Goal: Task Accomplishment & Management: Use online tool/utility

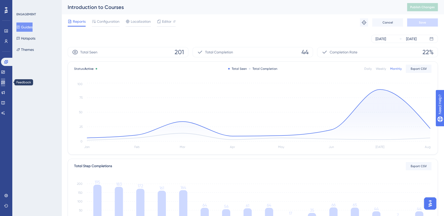
click at [5, 81] on icon at bounding box center [3, 82] width 4 height 4
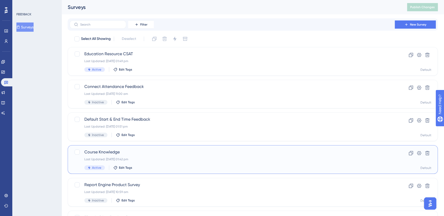
click at [209, 165] on div "Course Knowledge Last Updated: [DATE] 01:42 pm Active Edit Tags" at bounding box center [232, 159] width 296 height 21
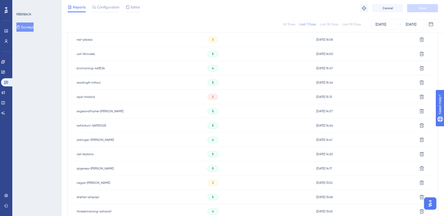
scroll to position [218, 0]
click at [5, 69] on link at bounding box center [3, 72] width 4 height 8
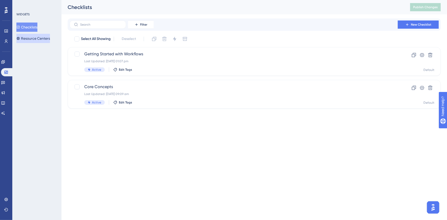
click at [33, 36] on button "Resource Centers" at bounding box center [33, 38] width 34 height 9
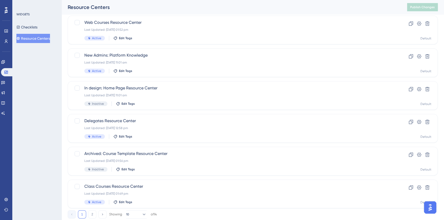
scroll to position [163, 0]
click at [185, 120] on span "Delegates Resource Center" at bounding box center [232, 121] width 296 height 6
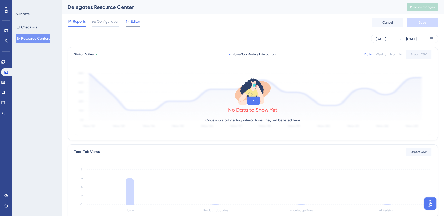
click at [133, 23] on span "Editor" at bounding box center [135, 21] width 9 height 6
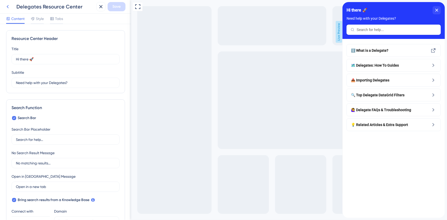
click at [10, 4] on icon at bounding box center [8, 7] width 6 height 6
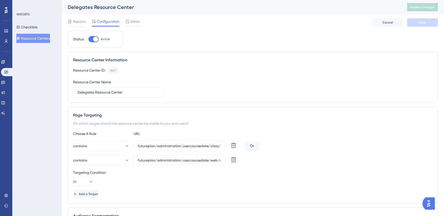
click at [28, 36] on button "Resource Centers" at bounding box center [33, 38] width 34 height 9
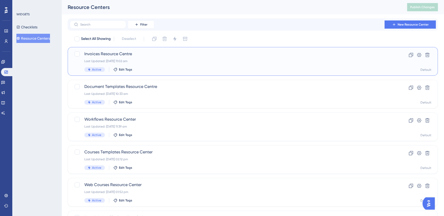
click at [184, 68] on div "Active Edit Tags" at bounding box center [232, 69] width 296 height 5
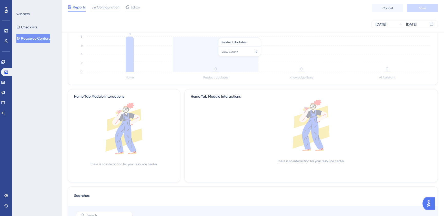
scroll to position [140, 0]
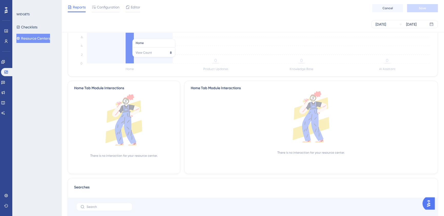
click at [127, 60] on icon at bounding box center [129, 45] width 8 height 35
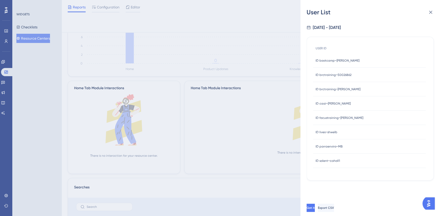
scroll to position [0, 0]
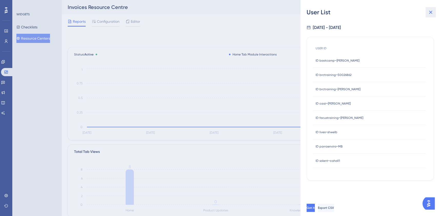
click at [428, 12] on icon at bounding box center [430, 12] width 6 height 6
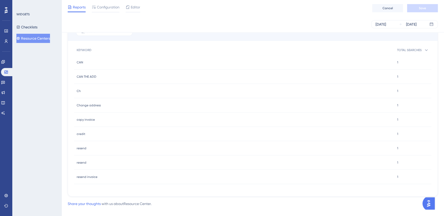
scroll to position [322, 0]
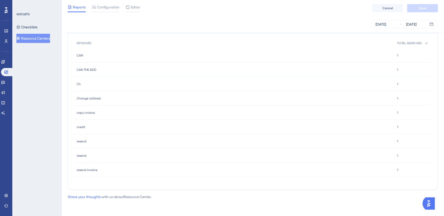
click at [93, 71] on span "CAN THE ADD" at bounding box center [87, 70] width 20 height 4
click at [92, 70] on span "CAN THE ADD" at bounding box center [87, 70] width 20 height 4
click at [385, 67] on div "CAN THE ADD CAN THE ADD" at bounding box center [234, 70] width 320 height 14
click at [88, 167] on div "resend invoice resend invoice" at bounding box center [234, 170] width 320 height 14
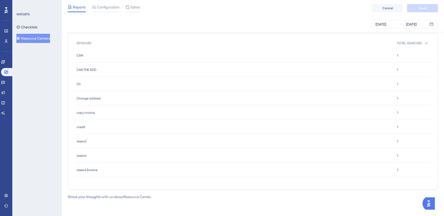
click at [87, 169] on span "resend invoice" at bounding box center [87, 170] width 21 height 4
click at [86, 169] on span "resend invoice" at bounding box center [87, 170] width 21 height 4
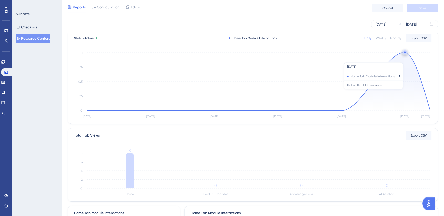
scroll to position [0, 0]
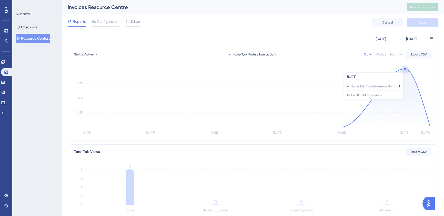
click at [404, 70] on circle at bounding box center [404, 69] width 4 height 4
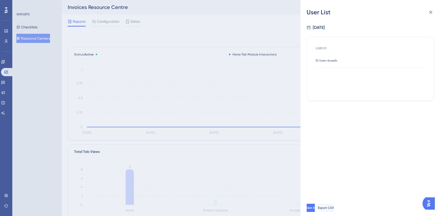
click at [330, 60] on span "ID lives~shwelb" at bounding box center [326, 61] width 22 height 4
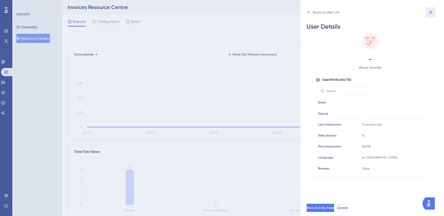
click at [433, 9] on button at bounding box center [430, 12] width 10 height 10
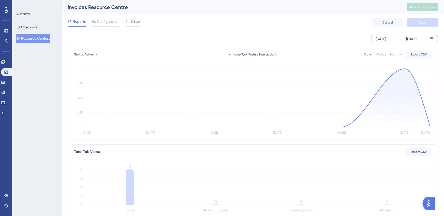
click at [397, 37] on div "[DATE] [DATE]" at bounding box center [404, 39] width 67 height 8
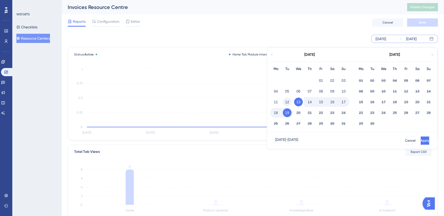
click at [284, 102] on button "12" at bounding box center [286, 102] width 9 height 9
click at [419, 140] on button "Apply" at bounding box center [423, 141] width 9 height 8
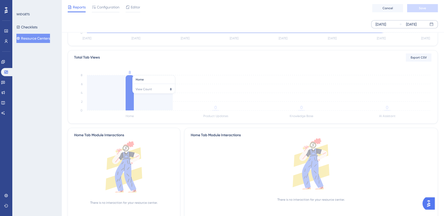
scroll to position [93, 0]
click at [132, 83] on icon at bounding box center [129, 92] width 8 height 35
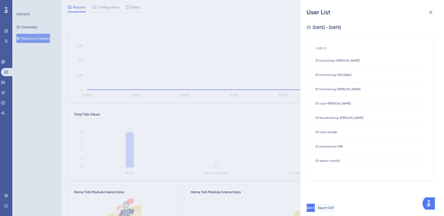
scroll to position [0, 0]
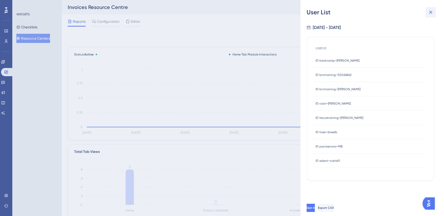
click at [430, 15] on icon at bounding box center [430, 12] width 6 height 6
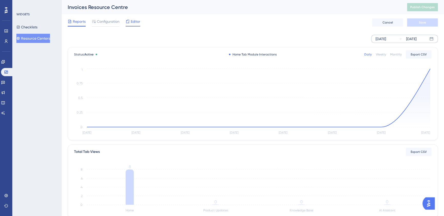
click at [140, 25] on div "Editor" at bounding box center [132, 22] width 15 height 8
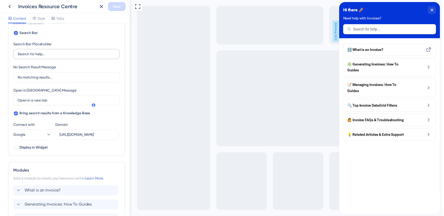
scroll to position [93, 0]
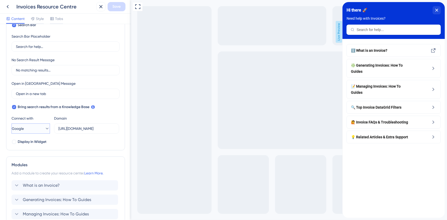
click at [28, 128] on button "Google" at bounding box center [31, 128] width 38 height 10
click at [9, 4] on icon at bounding box center [8, 7] width 6 height 6
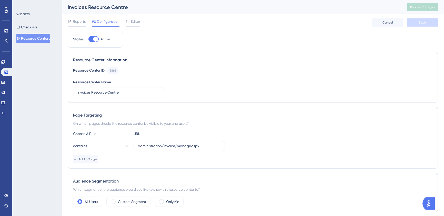
click at [31, 40] on button "Resource Centers" at bounding box center [33, 38] width 34 height 9
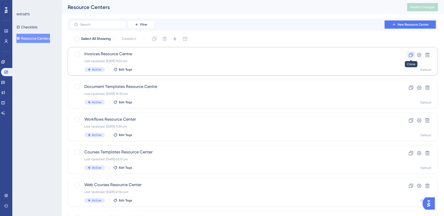
click at [411, 55] on icon at bounding box center [410, 54] width 5 height 5
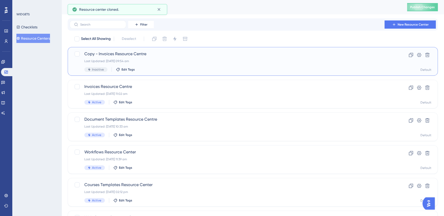
click at [117, 53] on span "Copy - Invoices Resource Centre" at bounding box center [232, 54] width 296 height 6
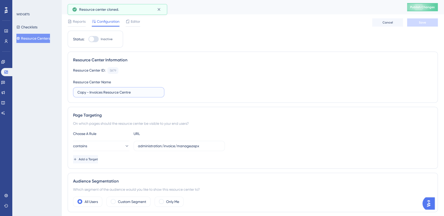
drag, startPoint x: 102, startPoint y: 94, endPoint x: 50, endPoint y: 96, distance: 52.3
click at [61, 96] on div "Performance Users Engagement Widgets Feedback Product Updates Knowledge Base AI…" at bounding box center [252, 159] width 382 height 318
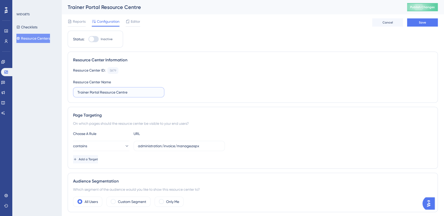
type input "Trainer Portal Resource Centre"
click at [186, 145] on input "administration/invoice/manage.aspx" at bounding box center [179, 146] width 82 height 6
paste input "futureplan/administration/CourseDate/MyTeaching"
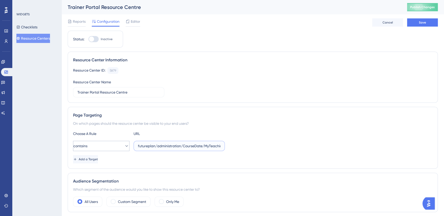
drag, startPoint x: 153, startPoint y: 143, endPoint x: 97, endPoint y: 144, distance: 56.9
click at [97, 144] on div "contains futureplan/administration/CourseDate/MyTeaching/manage.aspx" at bounding box center [149, 146] width 152 height 10
click at [148, 145] on input "futureplan/administration/CourseDate/MyTeaching/manage.aspx" at bounding box center [179, 146] width 82 height 6
type input "/administration/CourseDate/MyTeaching/manage.aspx"
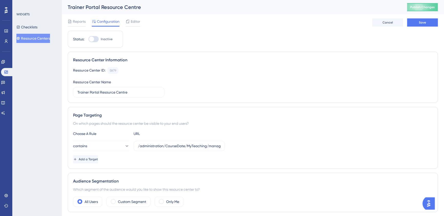
click at [292, 146] on div "contains /administration/CourseDate/MyTeaching/manage.aspx" at bounding box center [252, 146] width 359 height 10
click at [416, 18] on button "Save" at bounding box center [422, 22] width 31 height 8
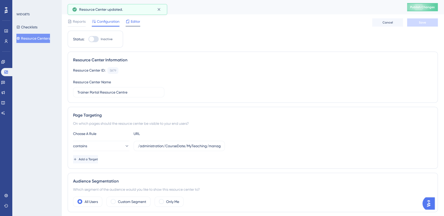
click at [129, 24] on div at bounding box center [127, 21] width 4 height 6
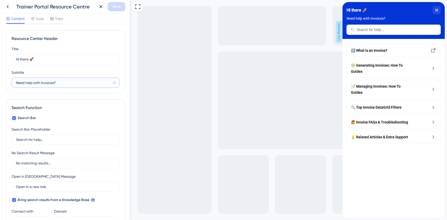
click at [50, 83] on input "Need help with Invoices?" at bounding box center [63, 83] width 95 height 6
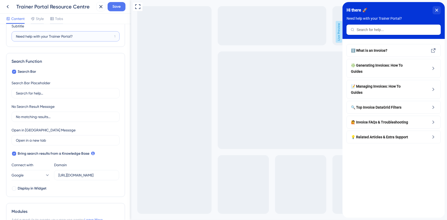
type input "Need help with your Trainer Portal?"
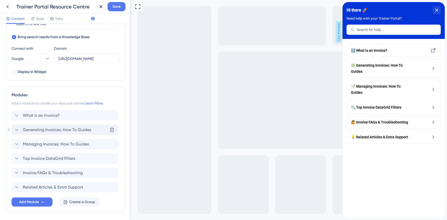
scroll to position [181, 0]
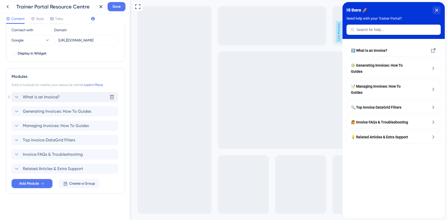
click at [47, 94] on span "What is an Invoice?" at bounding box center [41, 97] width 37 height 6
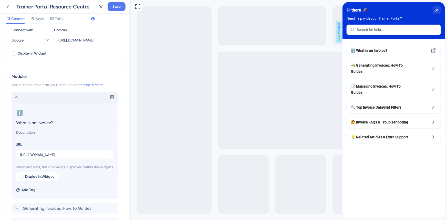
click at [32, 125] on input "What is an Invoice?" at bounding box center [65, 123] width 99 height 8
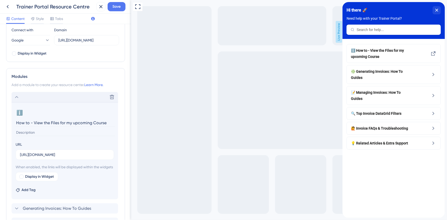
type input "How to - View the Files for my upcoming Course"
click at [46, 155] on input "[URL][DOMAIN_NAME]" at bounding box center [65, 155] width 90 height 6
paste input "3834183861/Trainer+-+View+the+Files+for+my+upcoming+Course"
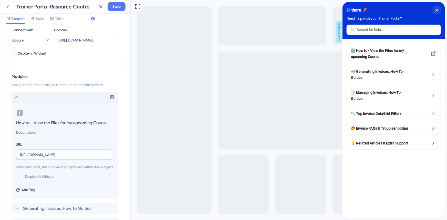
scroll to position [0, 115]
type input "[URL][DOMAIN_NAME]"
click at [18, 95] on icon at bounding box center [17, 97] width 6 height 6
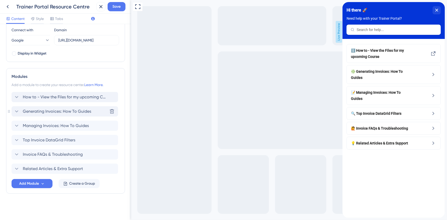
click at [34, 111] on span "Generating Invoices: How To Guides" at bounding box center [57, 111] width 68 height 6
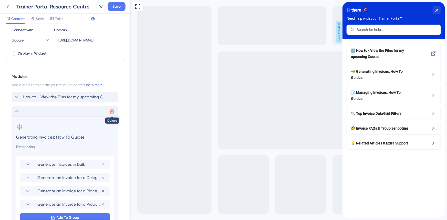
click at [113, 110] on icon at bounding box center [112, 111] width 4 height 4
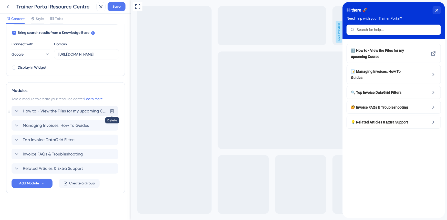
scroll to position [167, 0]
click at [51, 121] on div "Managing Invoices: How To Guides Delete" at bounding box center [65, 126] width 107 height 10
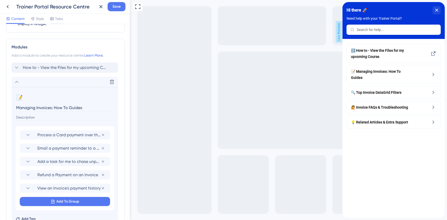
scroll to position [274, 0]
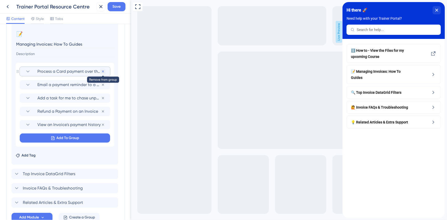
click at [103, 71] on icon at bounding box center [103, 71] width 4 height 4
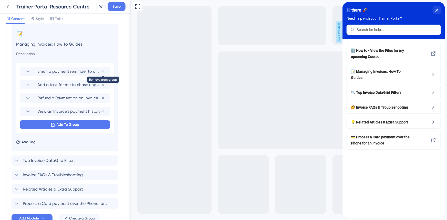
click at [103, 71] on icon at bounding box center [103, 71] width 4 height 4
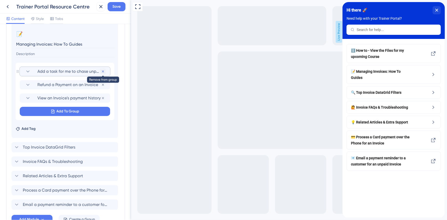
click at [103, 71] on icon at bounding box center [103, 71] width 4 height 4
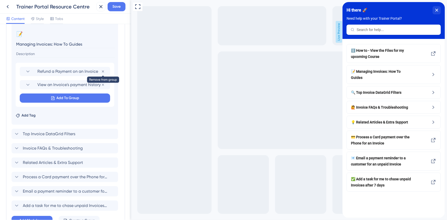
click at [103, 71] on icon at bounding box center [103, 71] width 4 height 4
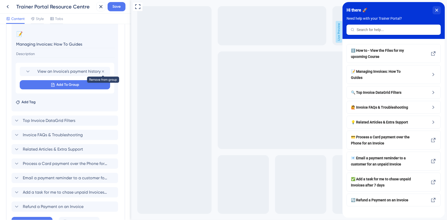
click at [103, 71] on icon at bounding box center [103, 71] width 4 height 4
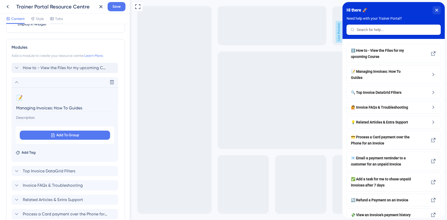
scroll to position [205, 0]
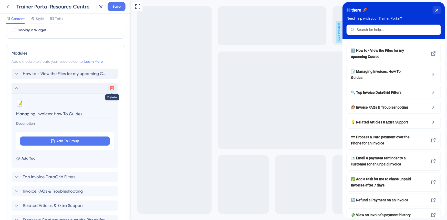
click at [111, 89] on icon at bounding box center [111, 88] width 5 height 5
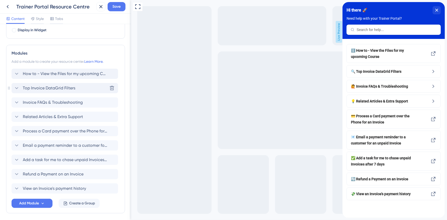
click at [69, 87] on span "Top Invoice DataGrid Filters" at bounding box center [49, 88] width 52 height 6
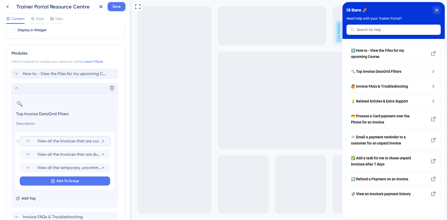
click at [102, 140] on icon at bounding box center [103, 141] width 4 height 4
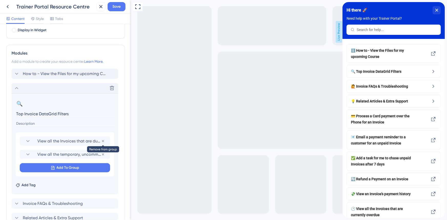
click at [102, 140] on icon at bounding box center [103, 141] width 4 height 4
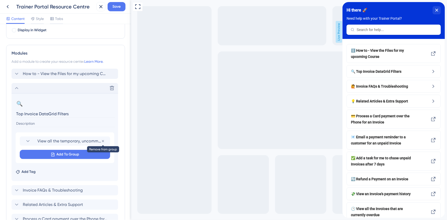
click at [102, 140] on icon at bounding box center [103, 141] width 4 height 4
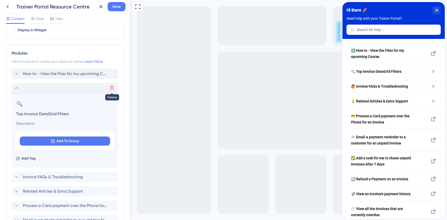
click at [109, 90] on icon at bounding box center [111, 88] width 5 height 5
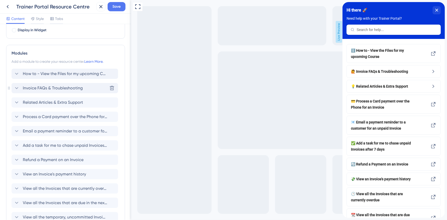
click at [64, 89] on span "Invoice FAQs & Troubleshooting" at bounding box center [53, 88] width 60 height 6
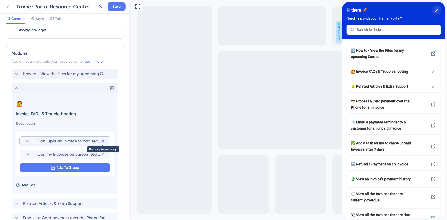
click at [103, 141] on icon at bounding box center [103, 141] width 4 height 4
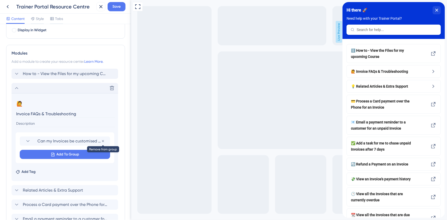
click at [103, 141] on icon at bounding box center [103, 141] width 4 height 4
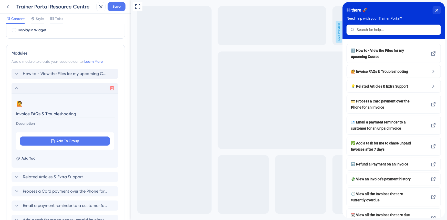
click at [109, 89] on button at bounding box center [112, 88] width 8 height 8
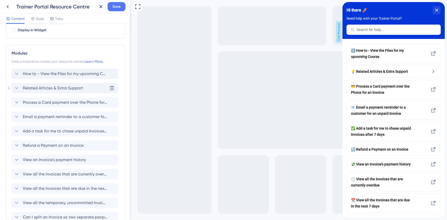
click at [85, 89] on div "Related Articles & Extra Support Delete" at bounding box center [65, 88] width 107 height 10
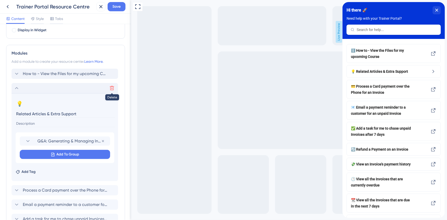
click at [113, 90] on icon at bounding box center [111, 88] width 5 height 5
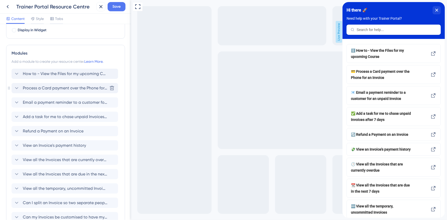
click at [33, 85] on div "Process a Card payment over the Phone for an Invoice Delete" at bounding box center [65, 88] width 107 height 10
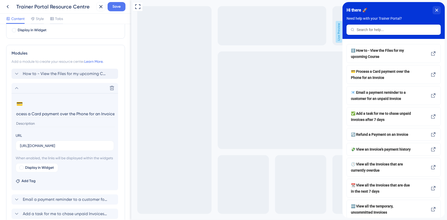
scroll to position [0, 0]
click at [63, 112] on input "Process a Card payment over the Phone for an Invoice" at bounding box center [65, 114] width 99 height 8
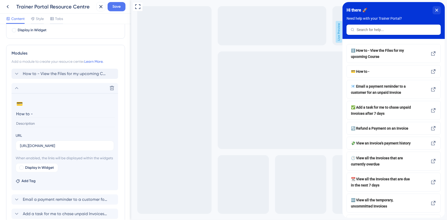
paste input "View the Notes for my upcoming Course"
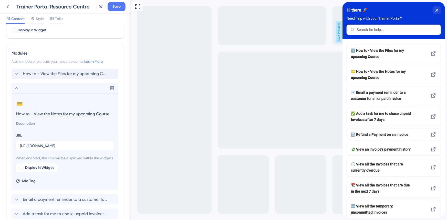
type input "How to - View the Notes for my upcoming Course"
drag, startPoint x: 300, startPoint y: 219, endPoint x: 55, endPoint y: 146, distance: 256.2
click at [55, 146] on input "[URL][DOMAIN_NAME]" at bounding box center [65, 146] width 90 height 6
paste input "3834314753/Trainer+-+View+the+Notes+for+my+upcoming+Course"
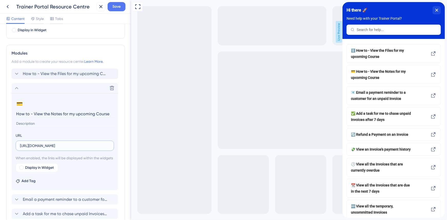
scroll to position [0, 118]
type input "[URL][DOMAIN_NAME]"
click at [120, 100] on div "Modules Add a module to create your resource center. Learn More. How to - View …" at bounding box center [65, 192] width 119 height 294
click at [18, 86] on icon at bounding box center [17, 88] width 6 height 6
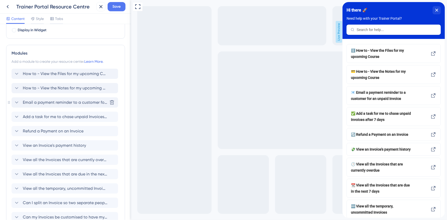
click at [26, 101] on span "Email a payment reminder to a customer for an unpaid Invoice" at bounding box center [65, 102] width 85 height 6
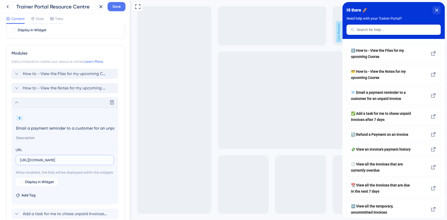
click at [52, 161] on input "[URL][DOMAIN_NAME]" at bounding box center [65, 160] width 90 height 6
paste input "3834118145/Trainer+-+Update+the+Course+attendance+for+a+Course+I+have+led"
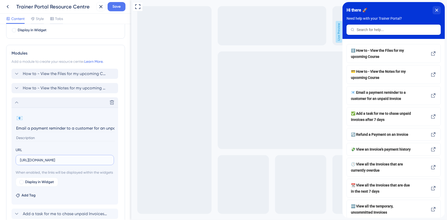
type input "[URL][DOMAIN_NAME]"
click at [63, 128] on input "Email a payment reminder to a customer for an unpaid Invoice" at bounding box center [65, 128] width 99 height 8
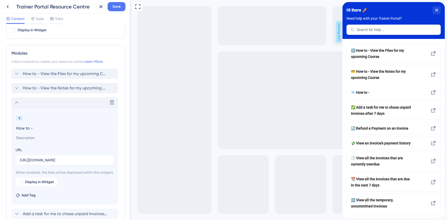
paste input "Update the Course attendance for a Course I have led"
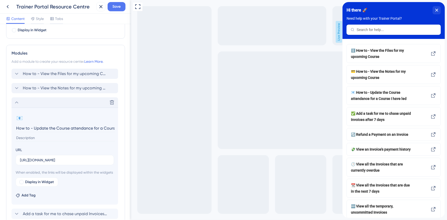
scroll to position [0, 21]
type input "How to - Update the Course attendance for a Course I have led"
click at [16, 104] on icon at bounding box center [17, 102] width 6 height 6
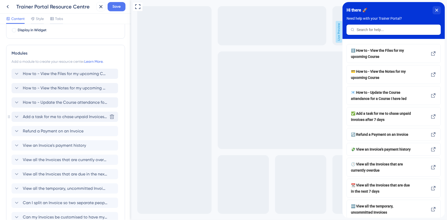
click at [50, 118] on span "Add a task for me to chase unpaid Invoices after 7 days" at bounding box center [65, 117] width 85 height 6
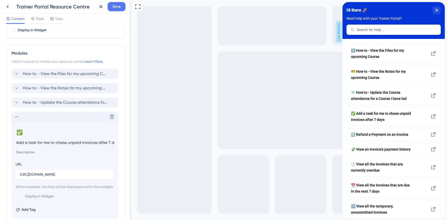
scroll to position [0, 6]
click at [49, 139] on input "Add a task for me to chase unpaid Invoices after 7 days" at bounding box center [65, 143] width 99 height 8
click at [50, 141] on input "Add a task for me to chase unpaid Invoices after 7 days" at bounding box center [65, 143] width 99 height 8
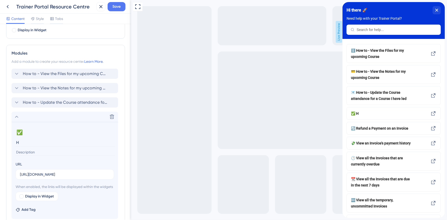
scroll to position [0, 0]
type input "How to -"
click at [47, 171] on label "[URL][DOMAIN_NAME]" at bounding box center [65, 174] width 98 height 10
click at [47, 172] on input "[URL][DOMAIN_NAME]" at bounding box center [65, 175] width 90 height 6
click at [47, 171] on label "[URL][DOMAIN_NAME]" at bounding box center [65, 174] width 98 height 10
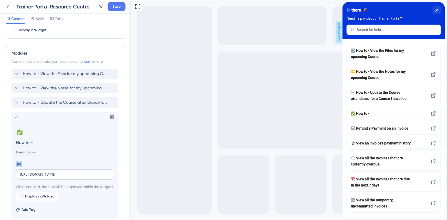
click at [47, 172] on input "[URL][DOMAIN_NAME]" at bounding box center [65, 175] width 90 height 6
click at [47, 171] on label "[URL][DOMAIN_NAME]" at bounding box center [65, 174] width 98 height 10
click at [47, 172] on input "[URL][DOMAIN_NAME]" at bounding box center [65, 175] width 90 height 6
click at [47, 174] on input "[URL][DOMAIN_NAME]" at bounding box center [65, 175] width 90 height 6
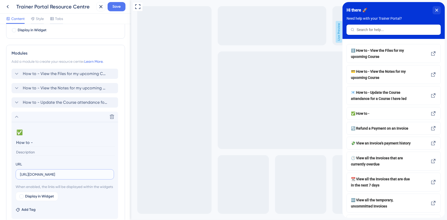
click at [47, 174] on input "[URL][DOMAIN_NAME]" at bounding box center [65, 175] width 90 height 6
paste input "3834282345/Trainer+-+Accept+a+Course+request"
type input "[URL][DOMAIN_NAME]"
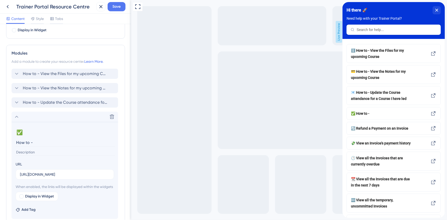
click at [94, 143] on input "How to -" at bounding box center [65, 143] width 99 height 8
paste input "Accept a Course request"
type input "How to - Accept a Course request"
click at [18, 116] on icon at bounding box center [17, 117] width 6 height 6
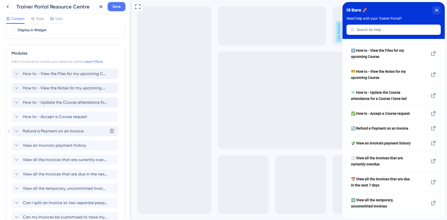
click at [78, 134] on span "Refund a Payment on an Invoice" at bounding box center [53, 131] width 61 height 6
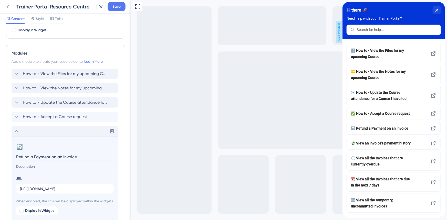
click at [69, 160] on input "Refund a Payment on an Invoice" at bounding box center [65, 157] width 99 height 8
click at [68, 159] on input "Refund a Payment on an Invoice" at bounding box center [65, 157] width 99 height 8
type input "How to - Decline a Course request"
click at [106, 185] on label "[URL][DOMAIN_NAME]" at bounding box center [65, 189] width 98 height 10
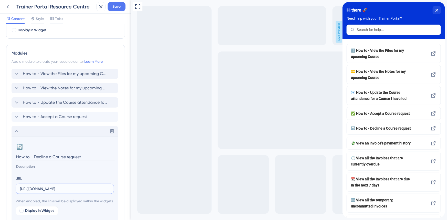
click at [106, 186] on input "[URL][DOMAIN_NAME]" at bounding box center [65, 189] width 90 height 6
click at [106, 185] on label "[URL][DOMAIN_NAME]" at bounding box center [65, 189] width 98 height 10
click at [106, 186] on input "[URL][DOMAIN_NAME]" at bounding box center [65, 189] width 90 height 6
click at [106, 185] on label "[URL][DOMAIN_NAME]" at bounding box center [65, 189] width 98 height 10
click at [106, 186] on input "[URL][DOMAIN_NAME]" at bounding box center [65, 189] width 90 height 6
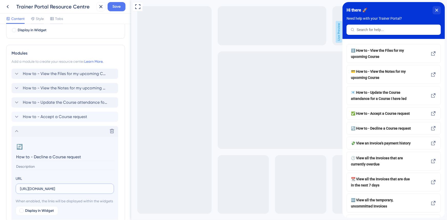
click at [97, 188] on input "[URL][DOMAIN_NAME]" at bounding box center [65, 189] width 90 height 6
paste input "3834184644/Trainer+-+Decline+a+Course+request"
type input "[URL][DOMAIN_NAME]"
click at [17, 131] on icon at bounding box center [17, 131] width 6 height 6
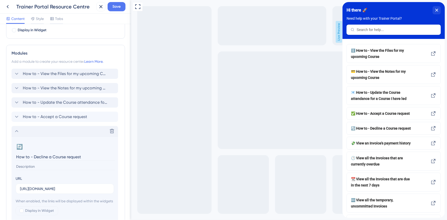
scroll to position [0, 0]
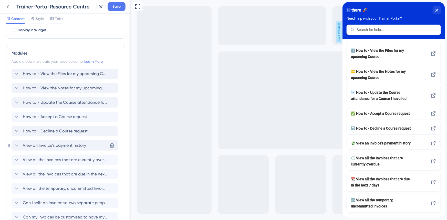
click at [56, 146] on span "View an Invoice's payment history" at bounding box center [54, 145] width 63 height 6
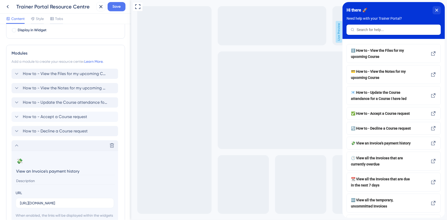
click at [72, 170] on input "View an Invoice's payment history" at bounding box center [65, 171] width 99 height 8
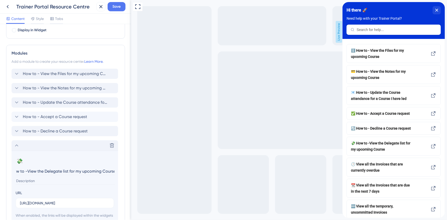
click at [27, 170] on input "How to -View the Delegate list for my upcoming Course" at bounding box center [65, 171] width 99 height 8
type input "How to - View the Delegate list for my upcoming Course"
click at [64, 200] on input "[URL][DOMAIN_NAME]" at bounding box center [65, 203] width 90 height 6
paste input "3834183681/Trainer+-+View+the+Delegate+list+for+my+upcoming+Course"
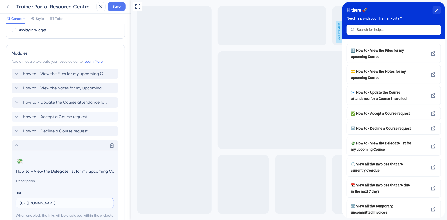
scroll to position [0, 130]
type input "[URL][DOMAIN_NAME]"
click at [15, 147] on icon at bounding box center [17, 145] width 6 height 6
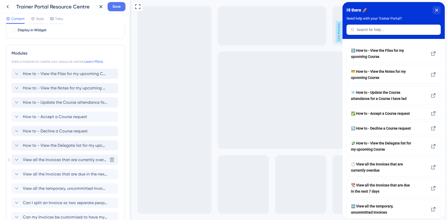
click at [46, 161] on span "View all the Invoices that are currently overdue" at bounding box center [65, 160] width 85 height 6
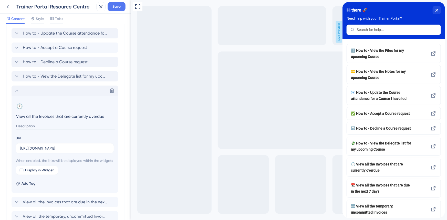
scroll to position [274, 0]
click at [46, 117] on input "View all the Invoices that are currently overdue" at bounding box center [65, 116] width 99 height 8
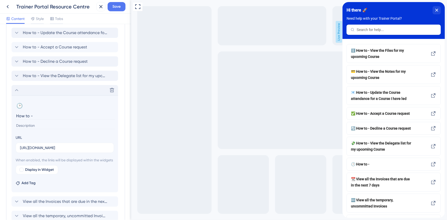
paste input "Update my Personal Details"
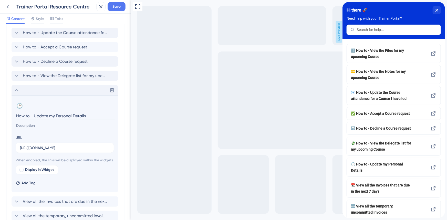
type input "How to - Update my Personal Details"
click at [60, 143] on label "[URL][DOMAIN_NAME]" at bounding box center [65, 148] width 98 height 10
click at [60, 145] on input "[URL][DOMAIN_NAME]" at bounding box center [65, 148] width 90 height 6
click at [61, 145] on input "[URL][DOMAIN_NAME]" at bounding box center [65, 148] width 90 height 6
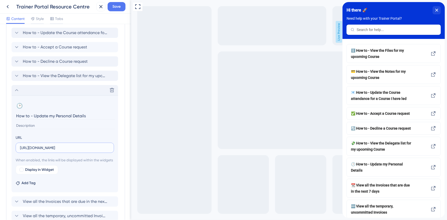
paste input "3834184464/Trainer+-+Update+my+Personal+Details"
type input "[URL][DOMAIN_NAME]"
click at [18, 92] on icon at bounding box center [17, 90] width 6 height 6
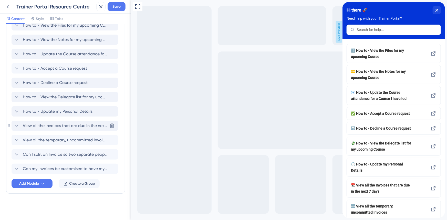
click at [30, 126] on span "View all the Invoices that are due in the next 7 days" at bounding box center [65, 126] width 85 height 6
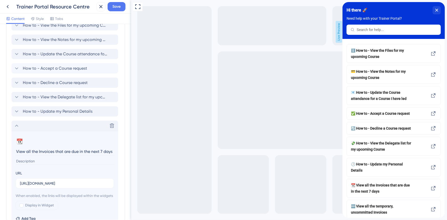
scroll to position [274, 0]
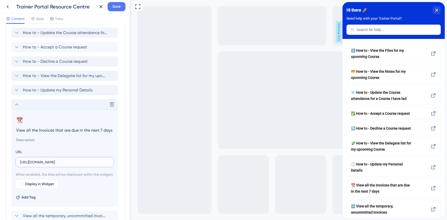
click at [54, 162] on input "[URL][DOMAIN_NAME]" at bounding box center [65, 162] width 90 height 6
paste input "3834184284/Trainer+-+Record+my+future+unavailability+and+annual+leave+in+my+cal…"
type input "[URL][DOMAIN_NAME]"
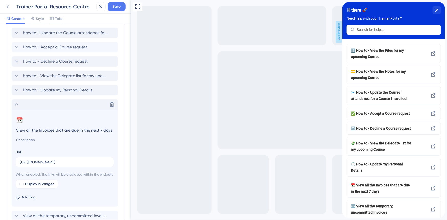
click at [80, 131] on input "View all the Invoices that are due in the next 7 days" at bounding box center [65, 130] width 99 height 8
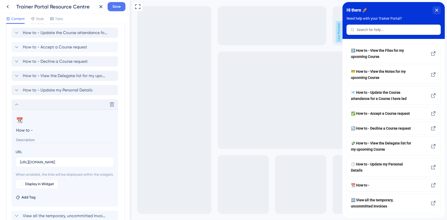
paste input "Record my future unavailability and annual leave in my calendar"
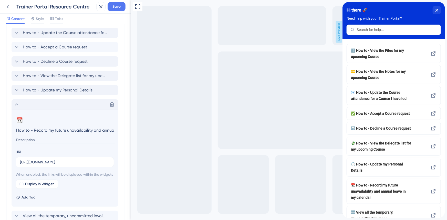
scroll to position [0, 40]
type input "How to - Record my future unavailability and annual leave in my calendar"
click at [15, 103] on icon at bounding box center [17, 104] width 6 height 6
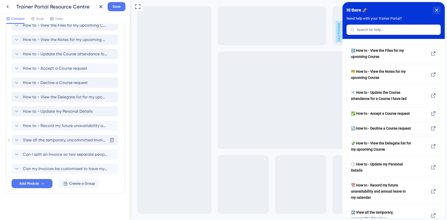
click at [50, 139] on span "View all the temporary, uncommitted Invoices" at bounding box center [65, 140] width 85 height 6
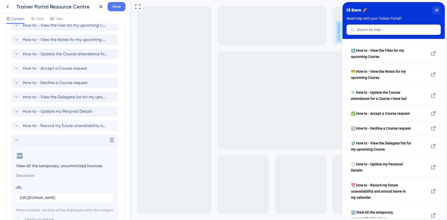
scroll to position [274, 0]
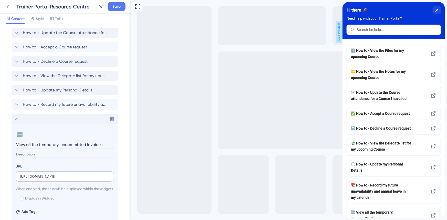
click at [57, 179] on label "[URL][DOMAIN_NAME]" at bounding box center [65, 176] width 98 height 10
click at [57, 179] on input "[URL][DOMAIN_NAME]" at bounding box center [65, 177] width 90 height 6
click at [54, 148] on input "View all the temporary, uncommitted Invoices" at bounding box center [65, 145] width 99 height 8
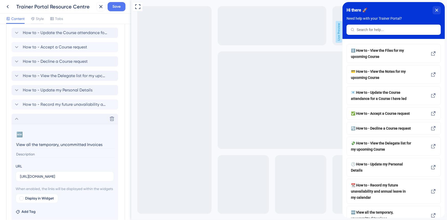
click at [54, 148] on input "View all the temporary, uncommitted Invoices" at bounding box center [65, 145] width 99 height 8
paste input "View my upcoming Courses on a calendar"
click at [54, 146] on input "How to - View my upcoming Courses on a calendar" at bounding box center [65, 145] width 99 height 8
type input "How to - View my upcoming Courses on a calendar"
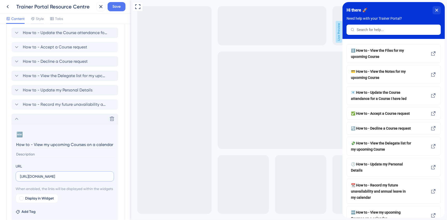
click at [77, 174] on input "[URL][DOMAIN_NAME]" at bounding box center [65, 177] width 90 height 6
paste input "3834184041/Trainer+-+View+my+upcoming+Courses+on+a+calendar"
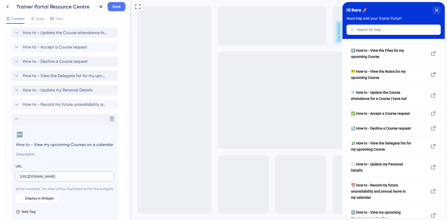
scroll to position [0, 121]
type input "[URL][DOMAIN_NAME]"
click at [20, 119] on div "Delete" at bounding box center [65, 119] width 107 height 10
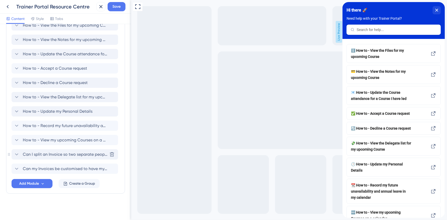
click at [38, 152] on span "Can I split an Invoice so two separate people can pay it?" at bounding box center [65, 154] width 85 height 6
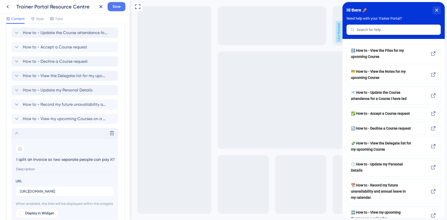
scroll to position [0, 0]
click at [49, 191] on input "[URL][DOMAIN_NAME]" at bounding box center [65, 191] width 90 height 6
paste input "3834282165/Trainer+-+Generate+a+Register+for+my+upcoming+Course"
type input "[URL][DOMAIN_NAME]"
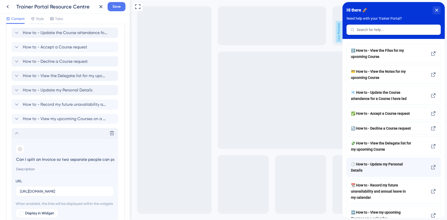
scroll to position [0, 0]
click at [58, 189] on input "[URL][DOMAIN_NAME]" at bounding box center [65, 191] width 90 height 6
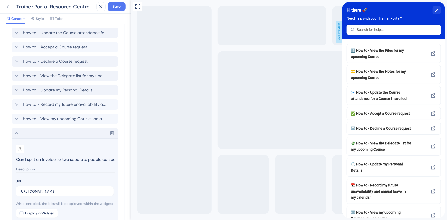
click at [55, 159] on input "Can I split an Invoice so two separate people can pay it?" at bounding box center [65, 159] width 99 height 8
paste input "Generate a Register for my upcoming Course"
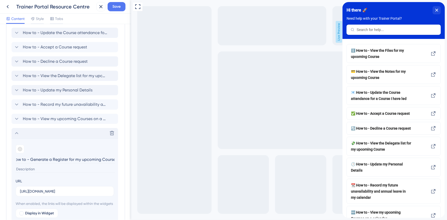
type input "How to - Generate a Register for my upcoming Course"
click at [17, 132] on icon at bounding box center [16, 133] width 3 height 2
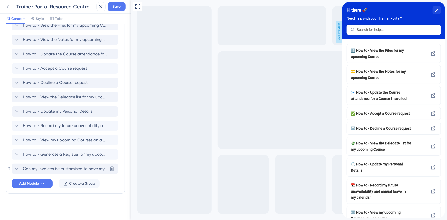
click at [41, 171] on span "Can my Invoices be customised to have my our company logo and details?" at bounding box center [65, 169] width 85 height 6
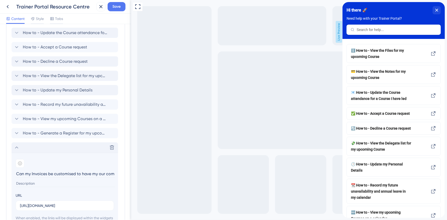
scroll to position [0, 42]
click at [64, 169] on section "Add emoji Can my Invoices be customised to have my our company logo and details?" at bounding box center [65, 172] width 98 height 27
click at [67, 171] on input "Can my Invoices be customised to have my our company logo and details?" at bounding box center [65, 174] width 99 height 8
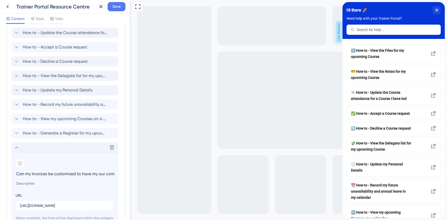
click at [67, 171] on input "Can my Invoices be customised to have my our company logo and details?" at bounding box center [65, 174] width 99 height 8
paste input "Generate a Register for my upcoming Course"
type input "How to - Generate a sign-in sheet for my upcoming Course"
click at [85, 203] on input "[URL][DOMAIN_NAME]" at bounding box center [65, 206] width 90 height 6
paste input "3834314986/Trainer+-+Generate+a+Sign-In+Sheet+for+my+upcoming+Course"
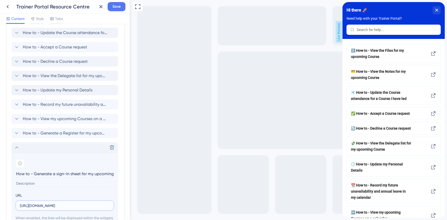
scroll to position [356, 0]
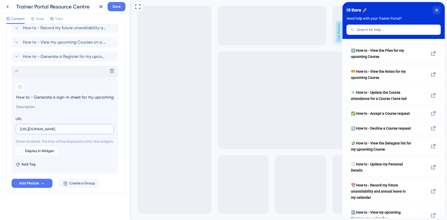
type input "[URL][DOMAIN_NAME]"
click at [16, 68] on icon at bounding box center [17, 71] width 6 height 6
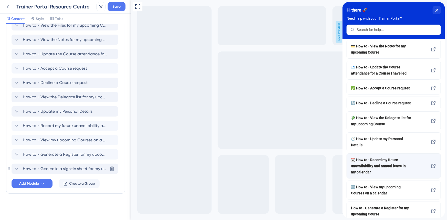
scroll to position [0, 0]
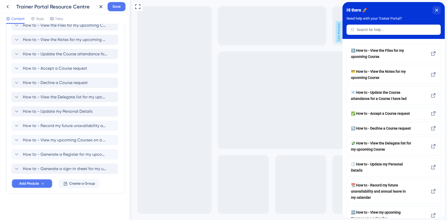
click at [44, 182] on icon at bounding box center [42, 184] width 4 height 4
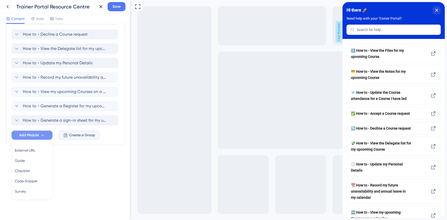
click at [72, 137] on span "Create a Group" at bounding box center [82, 135] width 26 height 6
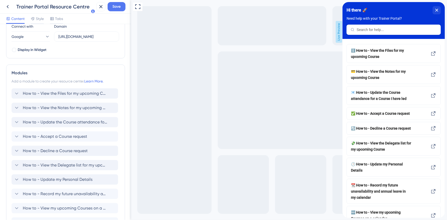
scroll to position [325, 0]
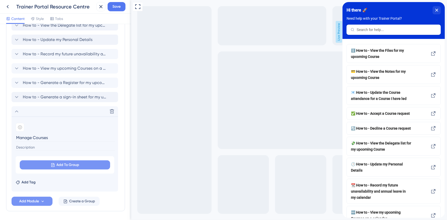
type input "Manage Courses"
click at [96, 166] on button "Add To Group" at bounding box center [65, 164] width 90 height 9
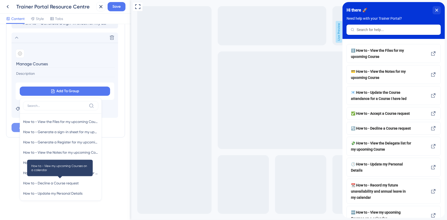
scroll to position [0, 0]
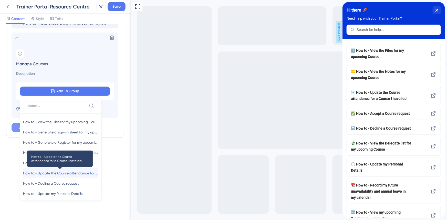
click at [71, 172] on span "How to - Update the Course attendance for a Course I have led" at bounding box center [60, 173] width 75 height 6
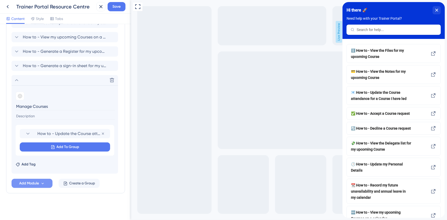
scroll to position [341, 0]
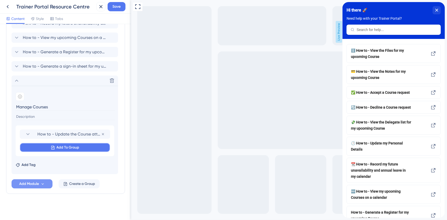
click at [54, 146] on icon at bounding box center [53, 147] width 4 height 4
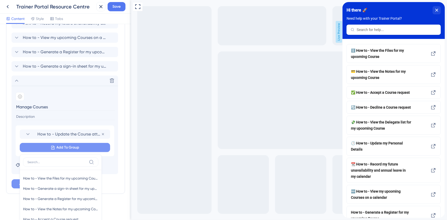
scroll to position [387, 0]
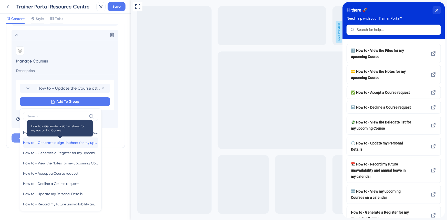
click at [60, 144] on span "How to - Generate a sign-in sheet for my upcoming Course" at bounding box center [60, 143] width 75 height 6
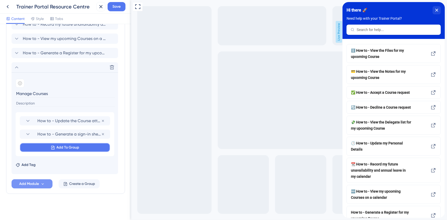
click at [65, 150] on span "Add To Group" at bounding box center [68, 147] width 23 height 6
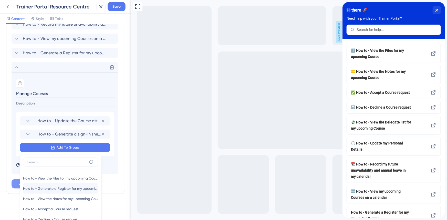
scroll to position [376, 0]
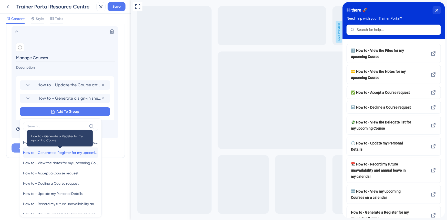
click at [62, 153] on span "How to - Generate a Register for my upcoming Course" at bounding box center [60, 153] width 75 height 6
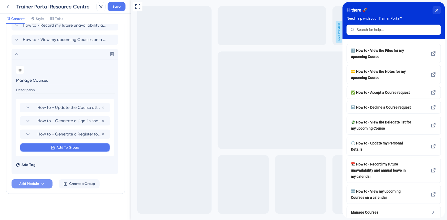
click at [62, 144] on span "Add To Group" at bounding box center [68, 147] width 23 height 6
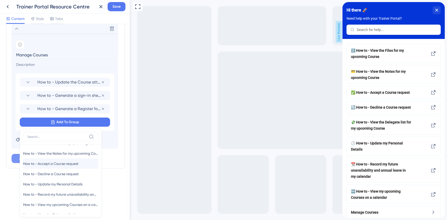
scroll to position [18, 0]
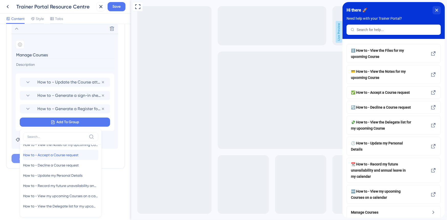
click at [71, 152] on span "How to - Accept a Course request" at bounding box center [50, 155] width 55 height 6
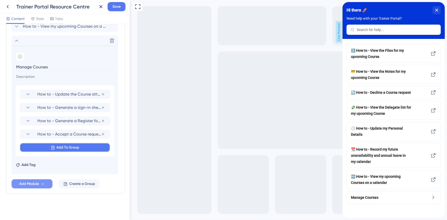
click at [71, 150] on span "Add To Group" at bounding box center [68, 147] width 23 height 6
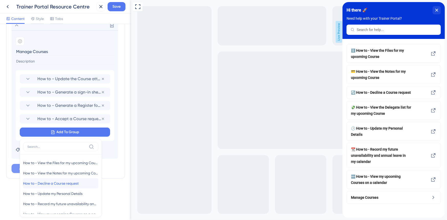
click at [70, 181] on span "How to - Decline a Course request" at bounding box center [51, 183] width 56 height 6
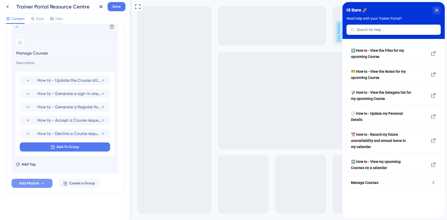
scroll to position [337, 0]
click at [67, 150] on span "Add To Group" at bounding box center [68, 147] width 23 height 6
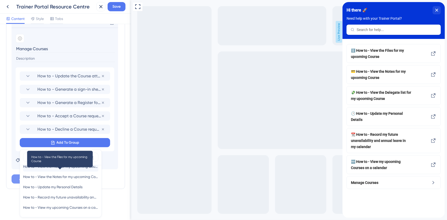
scroll to position [18, 0]
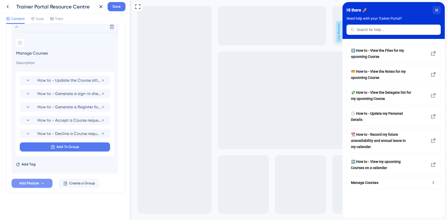
scroll to position [337, 0]
click at [22, 44] on div at bounding box center [20, 43] width 9 height 9
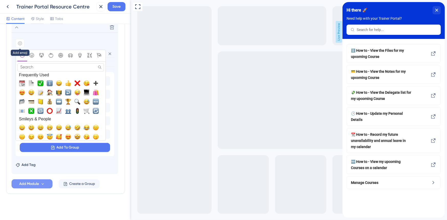
click at [36, 69] on input "Search" at bounding box center [60, 67] width 87 height 8
click at [30, 68] on input "Search" at bounding box center [60, 67] width 87 height 8
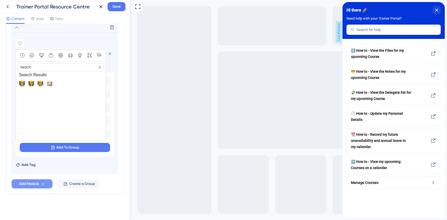
type input "teach"
click at [23, 80] on span "🧑‍🏫, teacher" at bounding box center [22, 83] width 6 height 6
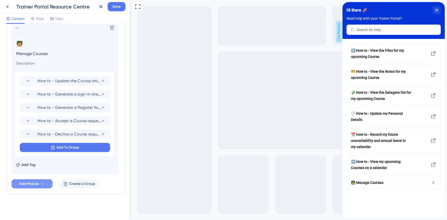
click at [56, 144] on button "Add To Group" at bounding box center [65, 147] width 90 height 9
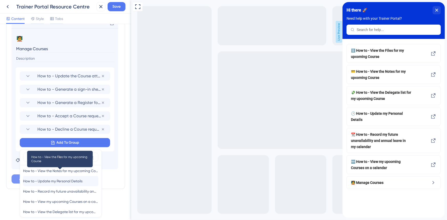
scroll to position [18, 0]
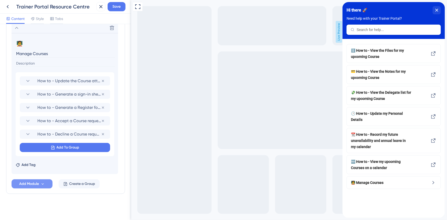
click at [76, 177] on div "How to - View the Files for my upcoming Course How to - View the Notes for my u…" at bounding box center [66, 63] width 108 height 252
click at [80, 182] on span "Create a Group" at bounding box center [82, 184] width 26 height 6
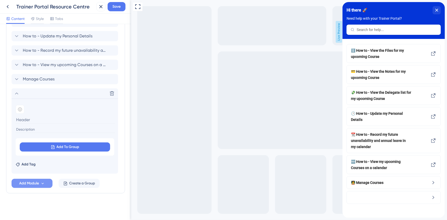
scroll to position [285, 0]
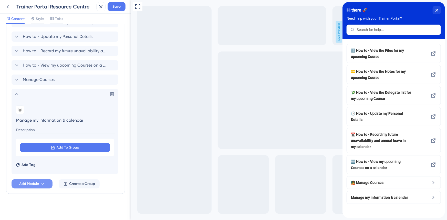
type input "Manage my information & calendar"
click at [24, 107] on div at bounding box center [20, 110] width 9 height 9
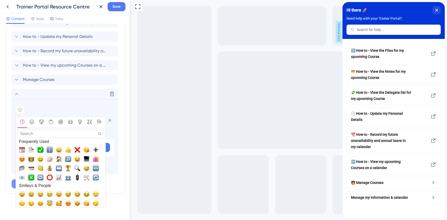
click at [51, 149] on span "ℹ️, information_source" at bounding box center [50, 150] width 6 height 6
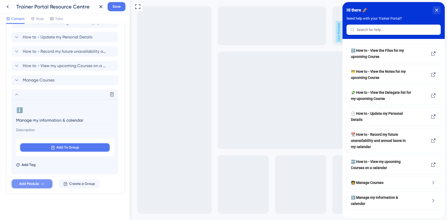
click at [58, 143] on button "Add To Group" at bounding box center [65, 147] width 90 height 9
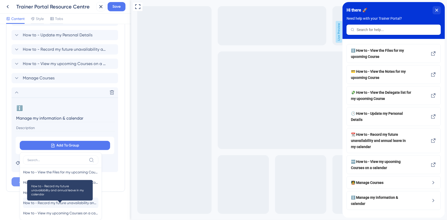
scroll to position [0, 0]
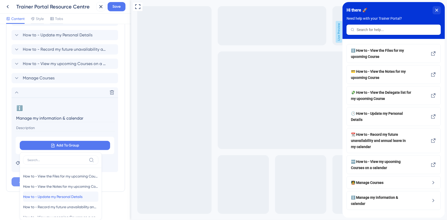
click at [56, 195] on span "How to - Update my Personal Details" at bounding box center [52, 197] width 59 height 6
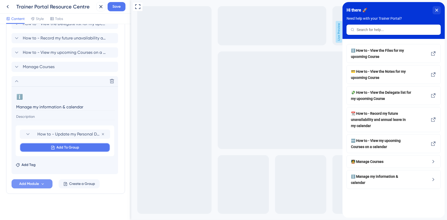
click at [52, 145] on button "Add To Group" at bounding box center [65, 147] width 90 height 9
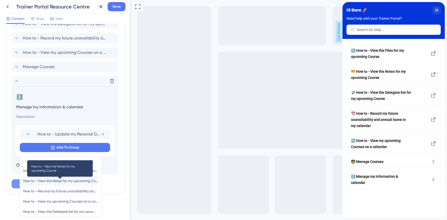
scroll to position [14, 0]
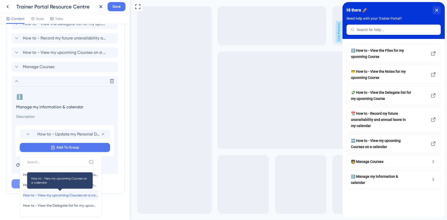
click at [68, 194] on span "How to - View my upcoming Courses on a calendar" at bounding box center [60, 195] width 75 height 6
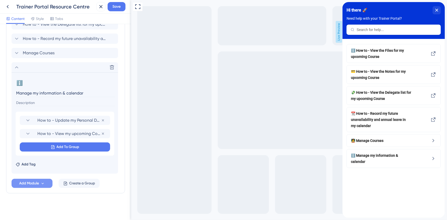
scroll to position [282, 0]
click at [65, 147] on span "Add To Group" at bounding box center [68, 147] width 23 height 6
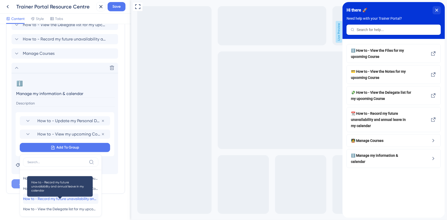
click at [61, 196] on span "How to - Record my future unavailability and annual leave in my calendar" at bounding box center [60, 199] width 75 height 6
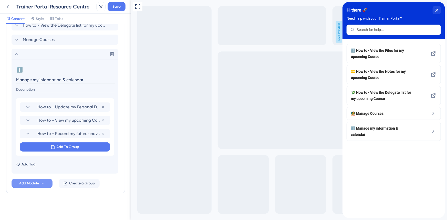
scroll to position [281, 0]
click at [76, 185] on span "Create a Group" at bounding box center [82, 184] width 26 height 6
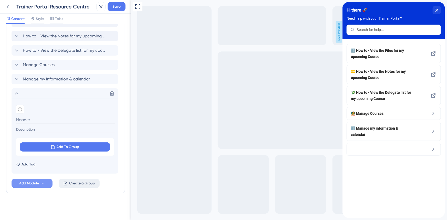
scroll to position [256, 0]
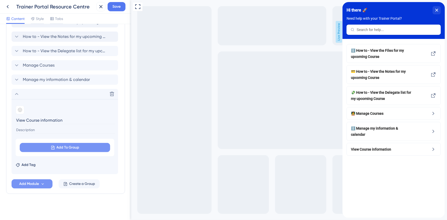
type input "View Course information"
click at [69, 147] on span "Add To Group" at bounding box center [68, 147] width 23 height 6
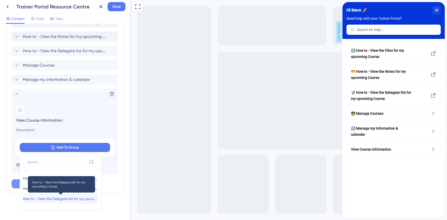
click at [73, 196] on span "How to - View the Delegate list for my upcoming Course" at bounding box center [60, 199] width 75 height 6
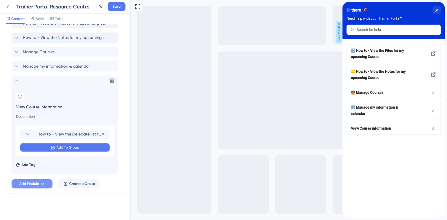
click at [68, 148] on span "Add To Group" at bounding box center [68, 147] width 23 height 6
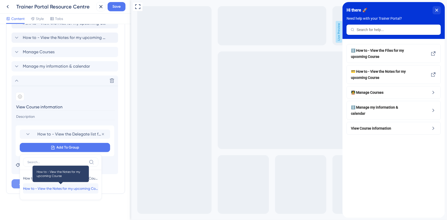
click at [61, 187] on span "How to - View the Notes for my upcoming Course" at bounding box center [60, 188] width 75 height 6
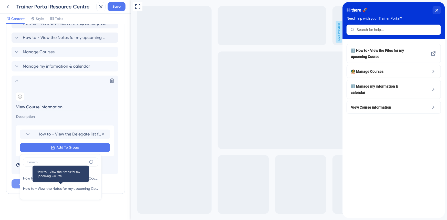
scroll to position [254, 0]
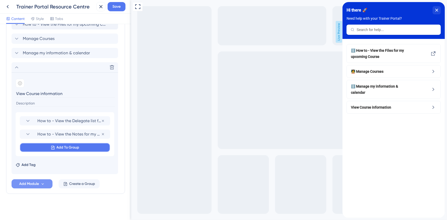
click at [60, 147] on span "Add To Group" at bounding box center [68, 147] width 23 height 6
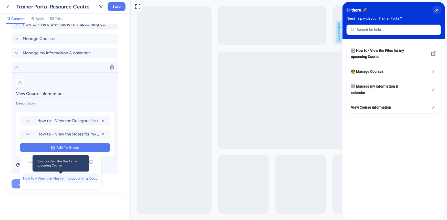
click at [62, 175] on span "How to - View the Files for my upcoming Course" at bounding box center [60, 178] width 75 height 6
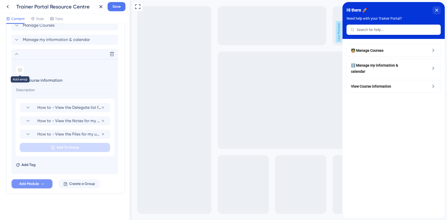
click at [17, 71] on div at bounding box center [20, 70] width 9 height 9
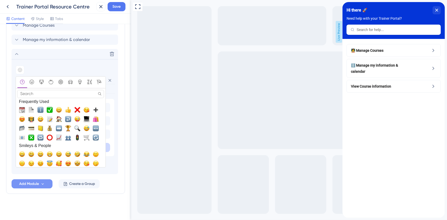
click at [29, 92] on input "Search" at bounding box center [60, 94] width 87 height 8
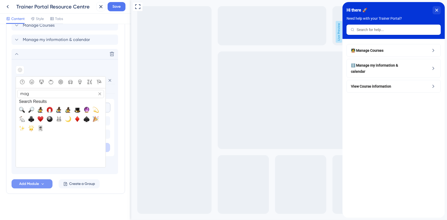
type input "mag"
click at [23, 110] on span "🔍, mag" at bounding box center [22, 110] width 6 height 6
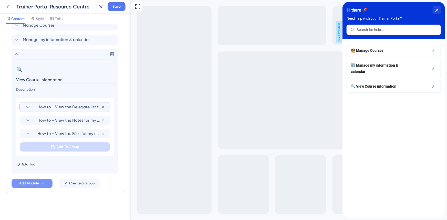
scroll to position [253, 0]
click at [17, 55] on icon at bounding box center [17, 54] width 6 height 6
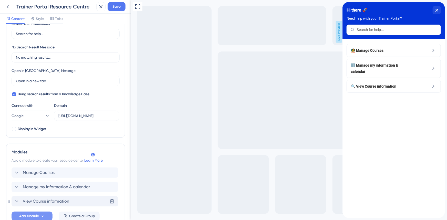
scroll to position [138, 0]
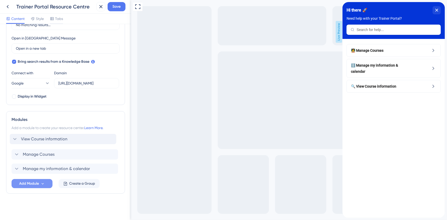
drag, startPoint x: 48, startPoint y: 171, endPoint x: 46, endPoint y: 140, distance: 31.3
click at [46, 140] on div "Manage Courses Manage my information & calendar View Course information" at bounding box center [66, 154] width 108 height 39
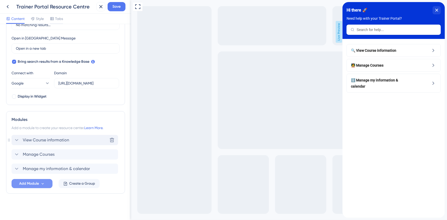
click at [59, 139] on span "View Course information" at bounding box center [46, 140] width 46 height 6
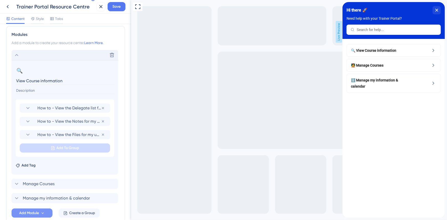
scroll to position [253, 0]
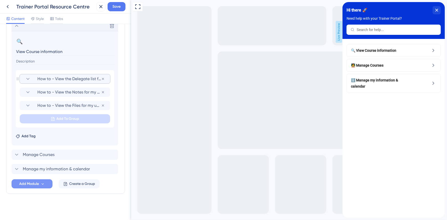
click at [60, 77] on span "How to - View the Delegate list for my upcoming Course" at bounding box center [69, 79] width 64 height 6
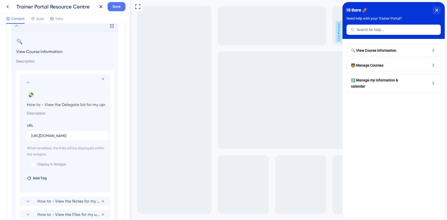
scroll to position [0, 27]
click at [30, 93] on button "💸" at bounding box center [31, 95] width 8 height 8
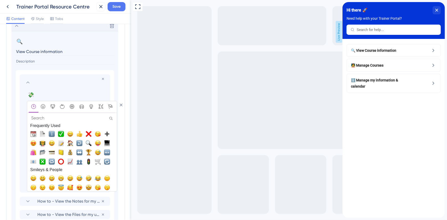
click at [56, 116] on input "Search" at bounding box center [72, 117] width 87 height 7
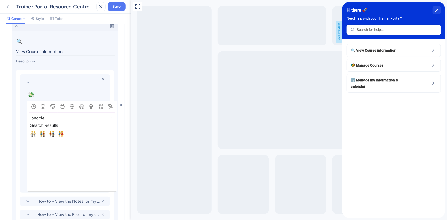
click at [35, 118] on input "people" at bounding box center [72, 117] width 87 height 7
click at [36, 119] on input "people" at bounding box center [72, 117] width 87 height 7
click at [45, 113] on section "people Search Search Results Frequently Used Smileys & People Animals & Nature …" at bounding box center [72, 146] width 90 height 91
click at [43, 119] on input "people" at bounding box center [72, 117] width 87 height 7
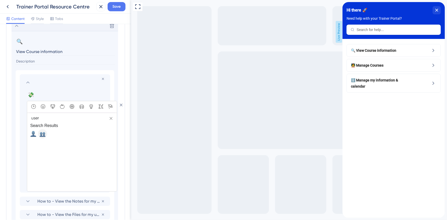
type input "user"
click at [44, 135] on span "👥, busts_in_silhouette" at bounding box center [42, 134] width 6 height 6
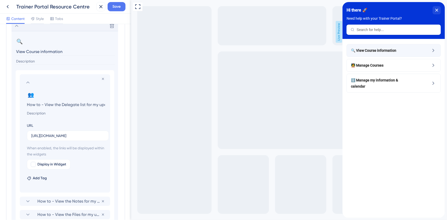
click at [364, 54] on div "🔍 View Course information" at bounding box center [393, 50] width 94 height 13
click at [27, 82] on icon at bounding box center [28, 82] width 6 height 6
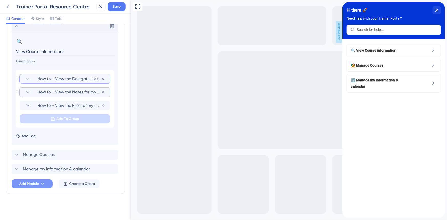
click at [27, 90] on icon at bounding box center [28, 92] width 6 height 6
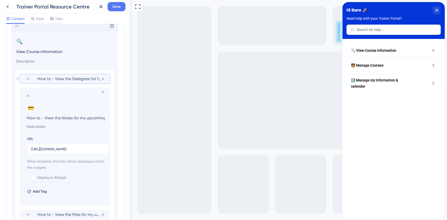
scroll to position [0, 14]
click at [30, 108] on button "💳" at bounding box center [31, 108] width 8 height 8
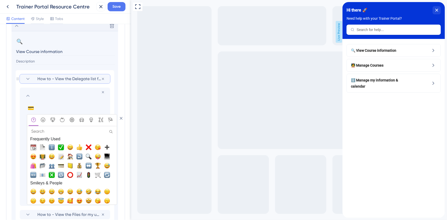
click at [44, 129] on input "Search" at bounding box center [72, 131] width 87 height 7
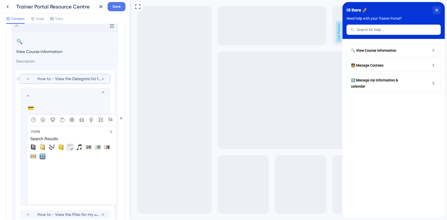
type input "note"
click at [68, 149] on span "🗒️, spiral_note_pad" at bounding box center [70, 147] width 6 height 6
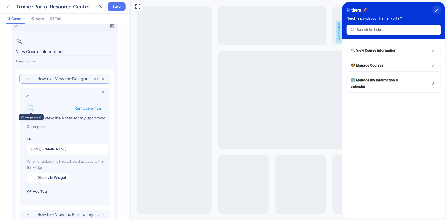
click at [29, 110] on button "🗒️" at bounding box center [31, 108] width 8 height 8
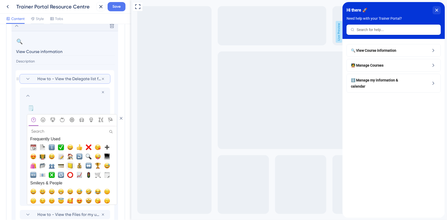
click at [70, 163] on span "📒, ledger" at bounding box center [70, 166] width 6 height 6
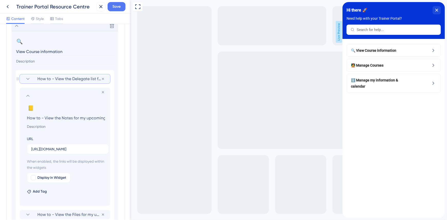
click at [28, 96] on icon at bounding box center [27, 96] width 3 height 2
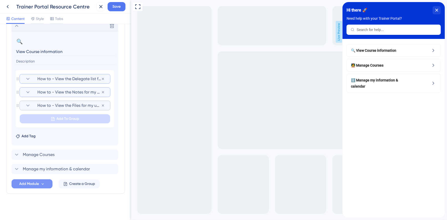
click at [27, 104] on icon at bounding box center [28, 105] width 6 height 6
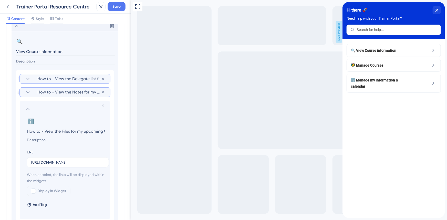
scroll to position [0, 11]
click at [31, 118] on button "ℹ️" at bounding box center [31, 121] width 8 height 8
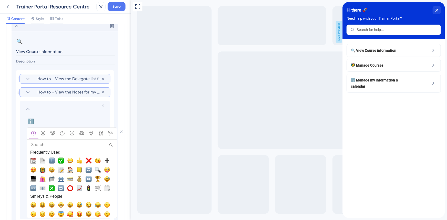
click at [46, 145] on input "Search" at bounding box center [72, 144] width 87 height 7
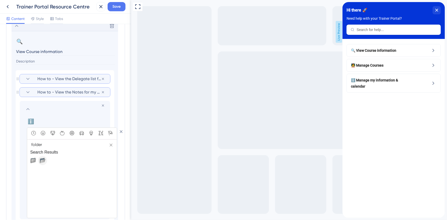
type input "folder"
click at [43, 161] on span "📂, open_file_folder" at bounding box center [42, 160] width 6 height 6
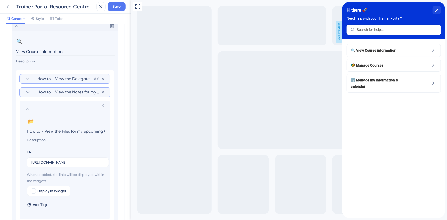
click at [28, 110] on icon at bounding box center [28, 109] width 6 height 6
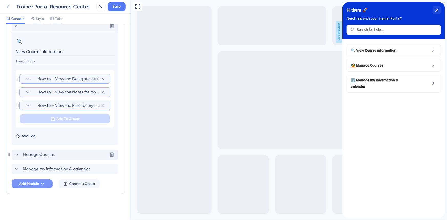
click at [41, 155] on span "Manage Courses" at bounding box center [39, 155] width 32 height 6
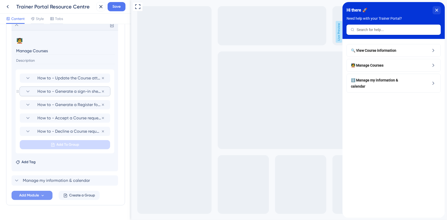
scroll to position [276, 0]
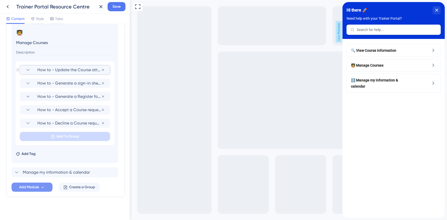
click at [50, 69] on span "How to - Update the Course attendance for a Course I have led" at bounding box center [69, 70] width 64 height 6
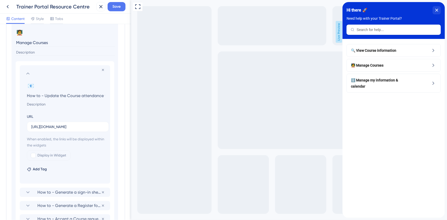
scroll to position [0, 41]
click at [31, 86] on button "📧" at bounding box center [31, 86] width 8 height 8
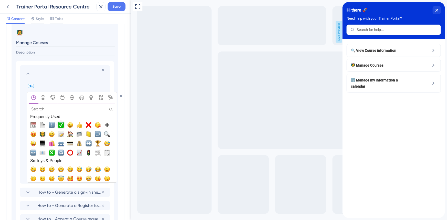
click at [61, 124] on span "✅, white_check_mark" at bounding box center [61, 125] width 6 height 6
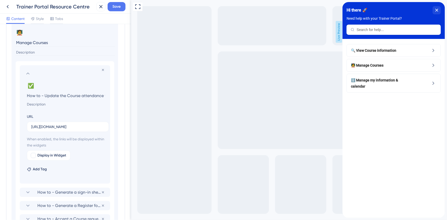
click at [28, 71] on icon at bounding box center [28, 73] width 6 height 6
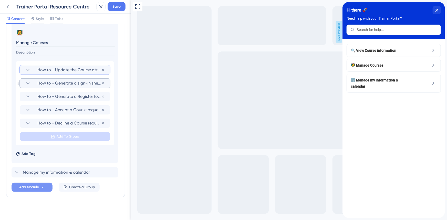
click at [38, 87] on section "How to - Generate a sign-in sheet for my upcoming Course" at bounding box center [65, 83] width 80 height 9
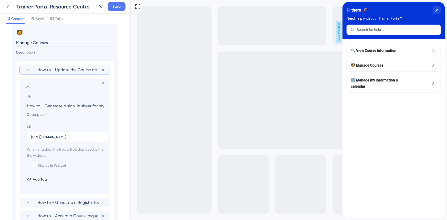
scroll to position [0, 33]
click at [28, 98] on icon at bounding box center [29, 97] width 4 height 4
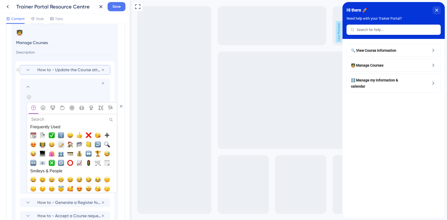
click at [61, 144] on span "📝, memo, pencil" at bounding box center [61, 144] width 6 height 6
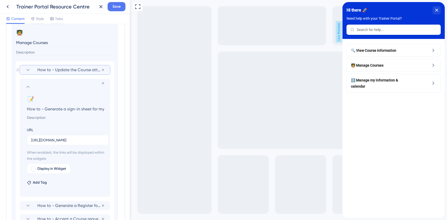
click at [30, 86] on icon at bounding box center [28, 87] width 6 height 6
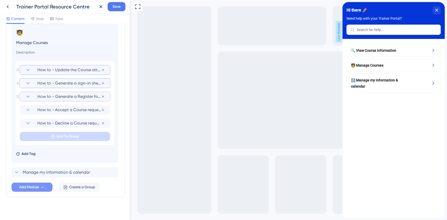
click at [28, 99] on section "How to - Generate a Register for my upcoming Course" at bounding box center [65, 96] width 80 height 9
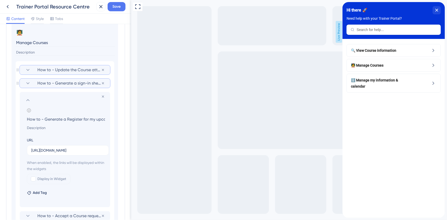
scroll to position [0, 24]
click at [27, 108] on icon at bounding box center [29, 110] width 4 height 4
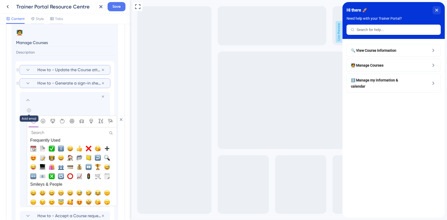
click at [44, 157] on span "📝, memo, pencil" at bounding box center [42, 158] width 6 height 6
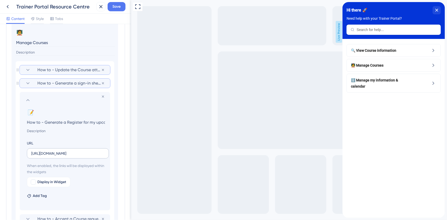
click at [42, 157] on label "[URL][DOMAIN_NAME]" at bounding box center [68, 153] width 82 height 10
click at [42, 156] on input "[URL][DOMAIN_NAME]" at bounding box center [67, 154] width 73 height 6
click at [28, 98] on icon at bounding box center [28, 100] width 6 height 6
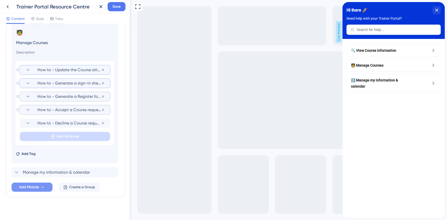
click at [27, 110] on icon at bounding box center [28, 110] width 6 height 6
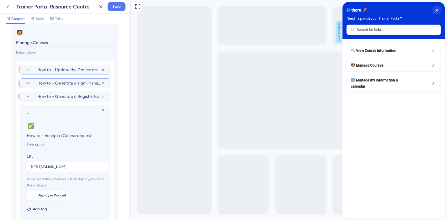
click at [29, 111] on icon at bounding box center [28, 113] width 6 height 6
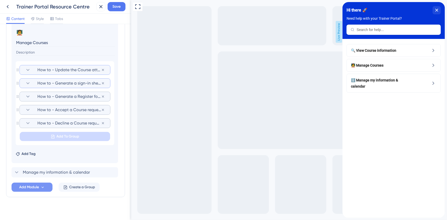
click at [27, 121] on icon at bounding box center [28, 123] width 6 height 6
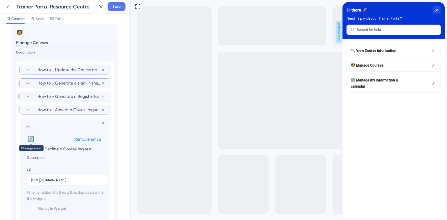
click at [32, 136] on button "🔄" at bounding box center [31, 139] width 8 height 8
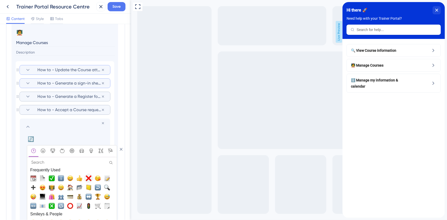
click at [90, 177] on span "❌, x" at bounding box center [89, 178] width 6 height 6
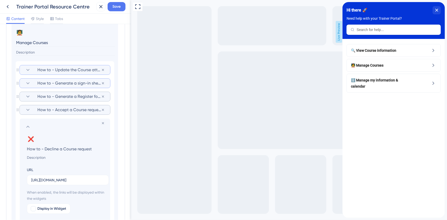
click at [28, 69] on icon at bounding box center [28, 70] width 6 height 6
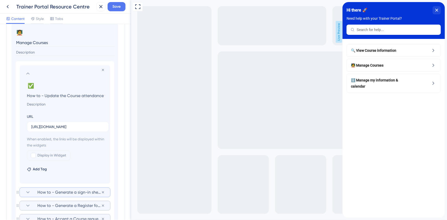
scroll to position [0, 41]
click at [30, 85] on button "✅" at bounding box center [31, 86] width 8 height 8
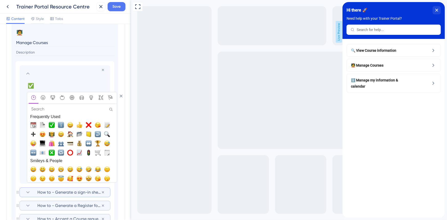
click at [55, 111] on input "Search" at bounding box center [72, 109] width 87 height 7
click at [87, 152] on span "🚦, vertical_traffic_light" at bounding box center [89, 153] width 6 height 6
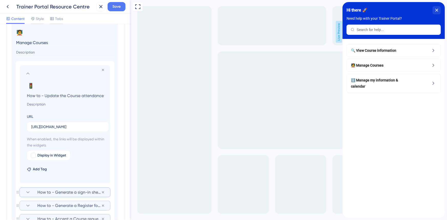
click at [28, 73] on icon at bounding box center [27, 73] width 3 height 2
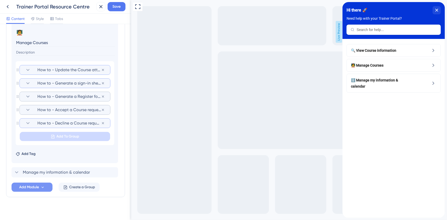
click at [26, 125] on icon at bounding box center [28, 123] width 6 height 6
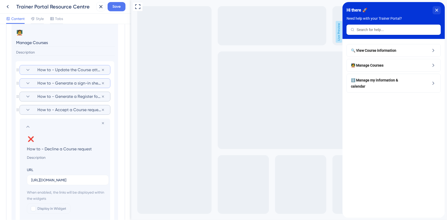
click at [26, 125] on icon at bounding box center [28, 127] width 6 height 6
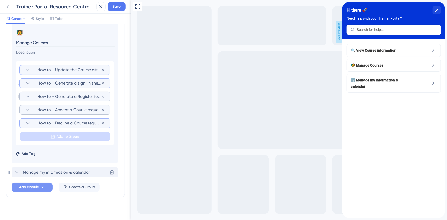
click at [19, 170] on icon at bounding box center [17, 172] width 6 height 6
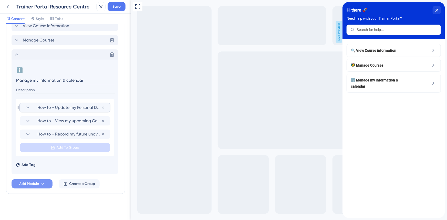
click at [41, 106] on span "How to - Update my Personal Details" at bounding box center [69, 107] width 64 height 6
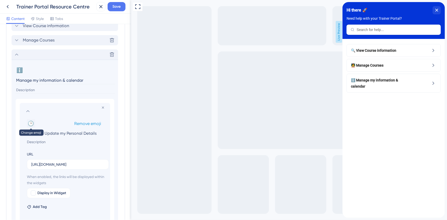
click at [29, 121] on button "🕑" at bounding box center [31, 123] width 8 height 8
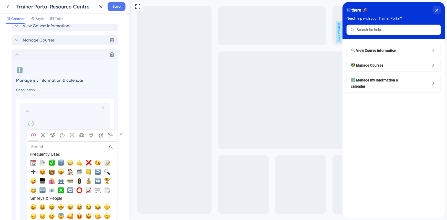
click at [46, 149] on input "Search" at bounding box center [72, 146] width 87 height 7
click at [47, 146] on input "Search" at bounding box center [72, 146] width 87 height 7
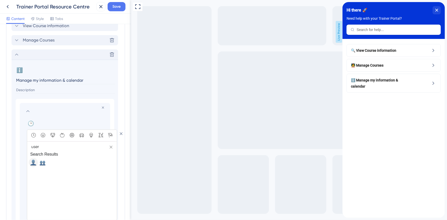
type input "user"
click at [33, 161] on span "👤, bust_in_silhouette" at bounding box center [33, 163] width 6 height 6
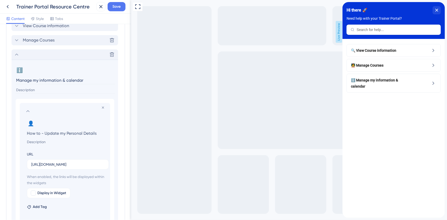
click at [28, 111] on icon at bounding box center [28, 111] width 6 height 6
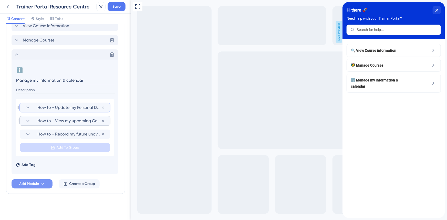
click at [31, 121] on section "How to - View my upcoming Courses on a calendar" at bounding box center [65, 120] width 80 height 9
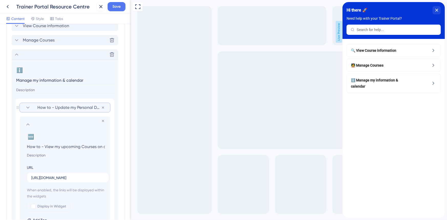
scroll to position [0, 18]
click at [34, 136] on button "🆕" at bounding box center [31, 137] width 8 height 8
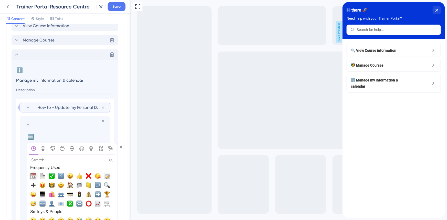
click at [32, 178] on span "📆, calendar" at bounding box center [33, 176] width 6 height 6
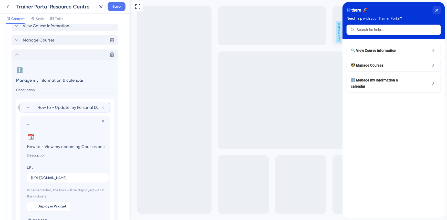
click at [26, 123] on icon at bounding box center [28, 124] width 6 height 6
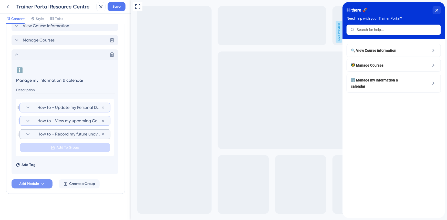
click at [30, 135] on icon at bounding box center [28, 134] width 6 height 6
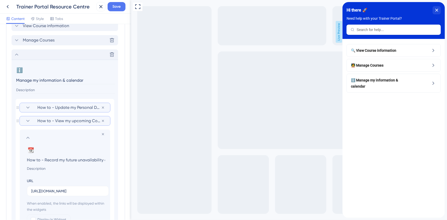
scroll to position [0, 60]
click at [31, 150] on button "📆" at bounding box center [31, 150] width 8 height 8
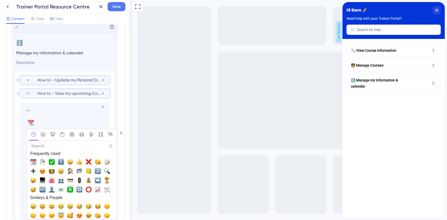
scroll to position [299, 0]
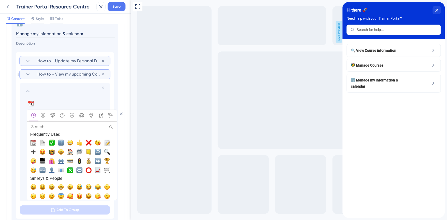
click at [63, 124] on input "Search" at bounding box center [72, 126] width 87 height 7
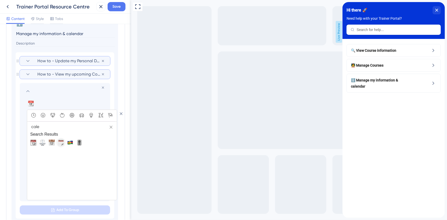
type input "cale"
click at [61, 144] on span "🗓️, spiral_calendar_pad" at bounding box center [61, 143] width 6 height 6
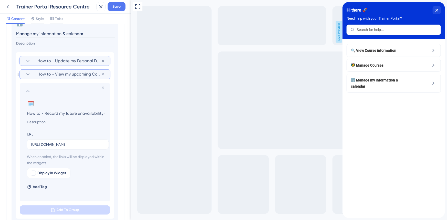
click at [31, 76] on section "How to - View my upcoming Courses on a calendar" at bounding box center [65, 74] width 80 height 9
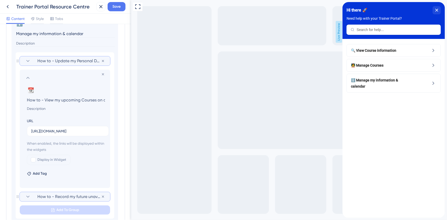
scroll to position [0, 18]
click at [28, 79] on icon at bounding box center [28, 78] width 6 height 6
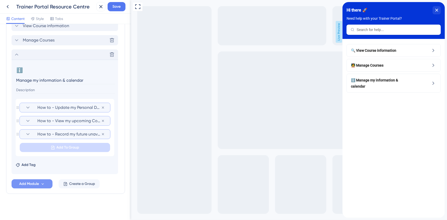
click at [16, 55] on icon at bounding box center [17, 54] width 6 height 6
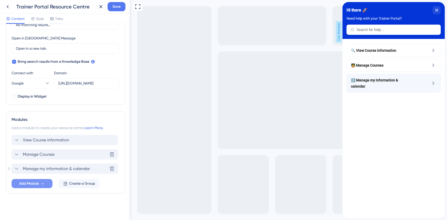
click at [365, 80] on span "ℹ️ Manage my information & calendar" at bounding box center [381, 83] width 60 height 12
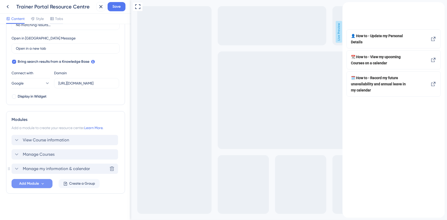
click at [51, 168] on span "Manage my information & calendar" at bounding box center [56, 169] width 67 height 6
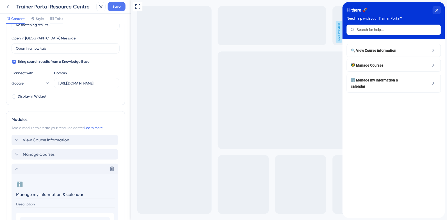
scroll to position [253, 0]
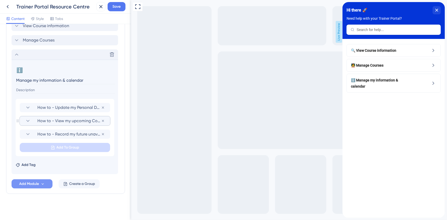
click at [62, 118] on span "How to - View my upcoming Courses on a calendar" at bounding box center [69, 121] width 64 height 6
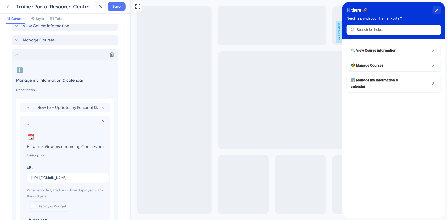
scroll to position [0, 18]
click at [120, 7] on span "Save" at bounding box center [116, 7] width 8 height 6
click at [388, 46] on div "🔍 View Course information" at bounding box center [393, 50] width 94 height 13
click at [390, 48] on span "🔍 View Course information" at bounding box center [381, 50] width 60 height 6
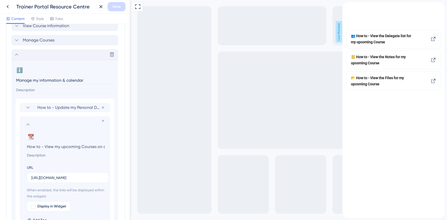
click at [350, 7] on div "back to header" at bounding box center [346, 4] width 8 height 5
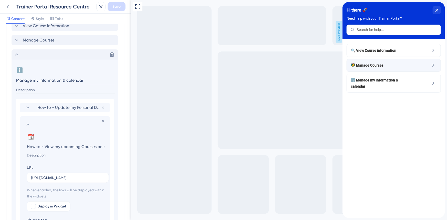
click at [379, 69] on div "🧑‍🏫 Manage Courses" at bounding box center [393, 65] width 94 height 13
click at [379, 67] on span "🧑‍🏫 Manage Courses" at bounding box center [381, 65] width 60 height 6
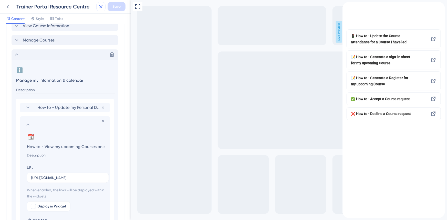
click at [99, 9] on icon at bounding box center [101, 7] width 6 height 6
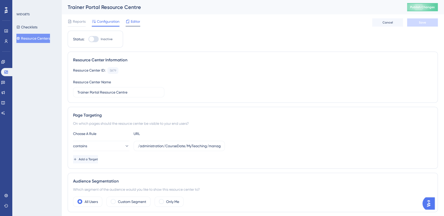
click at [132, 22] on span "Editor" at bounding box center [135, 21] width 9 height 6
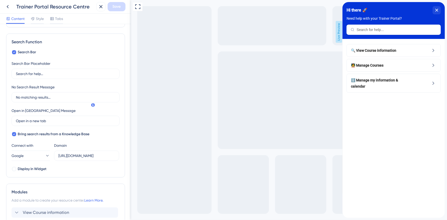
scroll to position [138, 0]
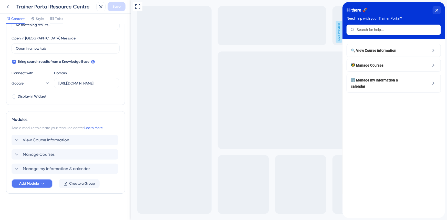
click at [32, 182] on span "Add Module" at bounding box center [29, 184] width 20 height 6
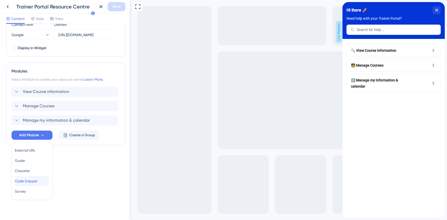
click at [33, 184] on div "Code Snippet Code Snippet" at bounding box center [32, 181] width 34 height 10
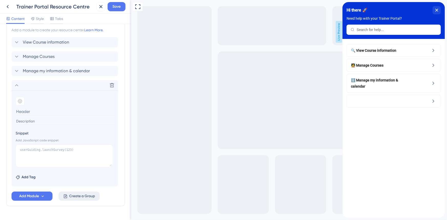
scroll to position [248, 0]
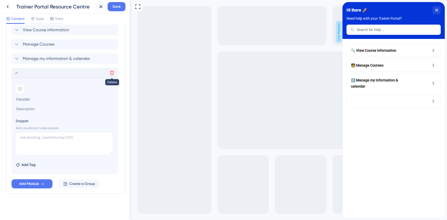
click at [113, 73] on icon at bounding box center [111, 72] width 5 height 5
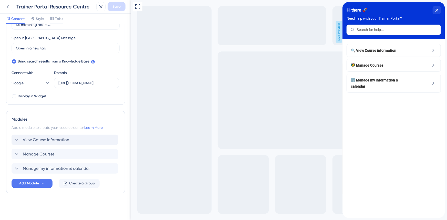
scroll to position [138, 0]
click at [28, 183] on span "Add Module" at bounding box center [29, 184] width 20 height 6
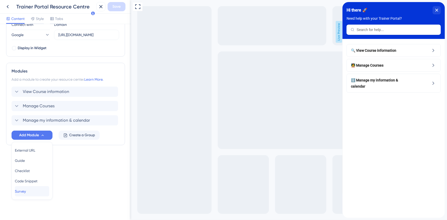
click at [30, 192] on div "Survey Survey" at bounding box center [32, 191] width 34 height 10
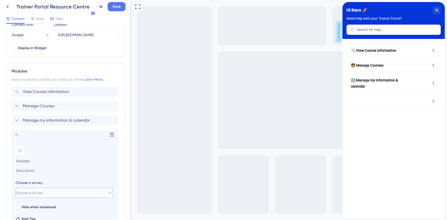
click at [36, 190] on span "Choose a Survey" at bounding box center [29, 193] width 27 height 6
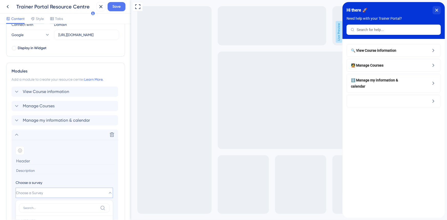
scroll to position [241, 0]
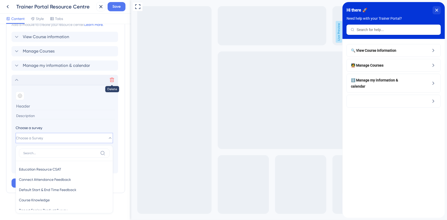
click at [110, 79] on icon at bounding box center [112, 80] width 4 height 4
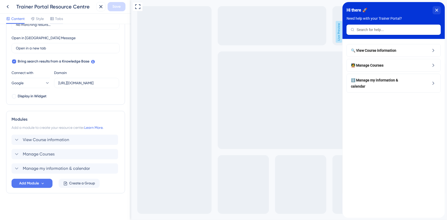
scroll to position [138, 0]
click at [30, 185] on span "Add Module" at bounding box center [29, 184] width 20 height 6
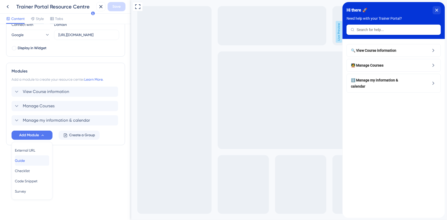
click at [36, 157] on div "Guide Guide" at bounding box center [32, 160] width 34 height 10
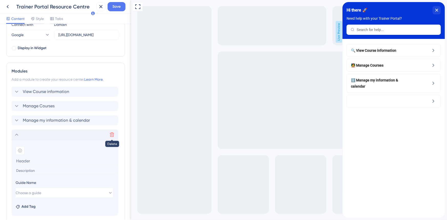
click at [110, 136] on icon at bounding box center [112, 135] width 4 height 4
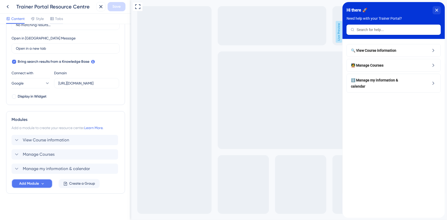
click at [30, 182] on span "Add Module" at bounding box center [29, 184] width 20 height 6
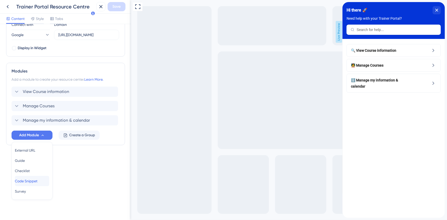
click at [35, 184] on div "Code Snippet Code Snippet" at bounding box center [32, 181] width 34 height 10
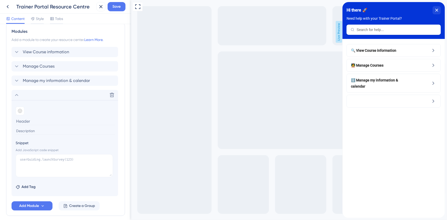
scroll to position [248, 0]
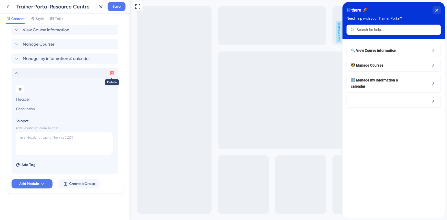
click at [112, 73] on icon at bounding box center [111, 72] width 5 height 5
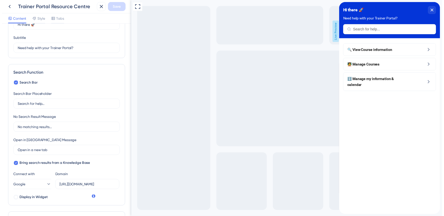
scroll to position [0, 0]
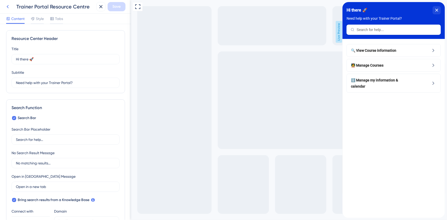
click at [6, 5] on icon at bounding box center [8, 7] width 6 height 6
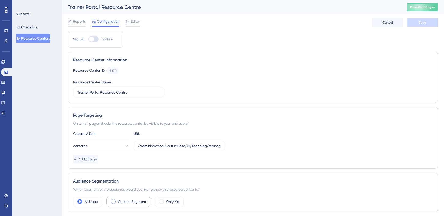
click at [142, 113] on div "Page Targeting" at bounding box center [252, 115] width 359 height 6
click at [133, 110] on div "Page Targeting On which pages should the resource center be visible to your end…" at bounding box center [253, 138] width 370 height 62
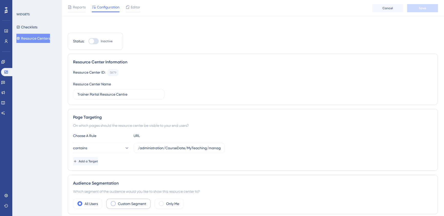
scroll to position [93, 0]
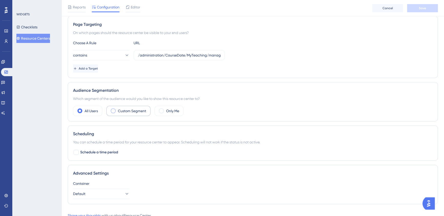
click at [124, 112] on label "Custom Segment" at bounding box center [132, 111] width 28 height 6
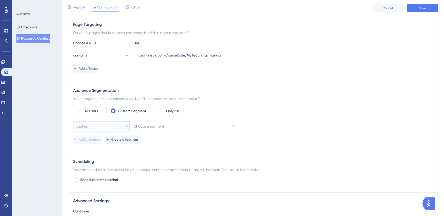
click at [114, 123] on button "matches" at bounding box center [101, 126] width 56 height 10
click at [105, 140] on div "matches matches" at bounding box center [101, 142] width 50 height 10
click at [156, 125] on span "Choose a segment" at bounding box center [149, 126] width 30 height 6
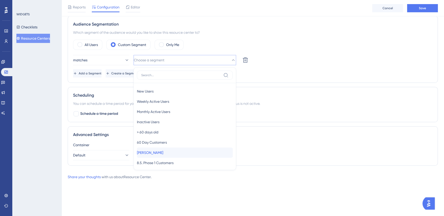
click at [169, 150] on div "[PERSON_NAME] Testing [PERSON_NAME]" at bounding box center [185, 153] width 96 height 10
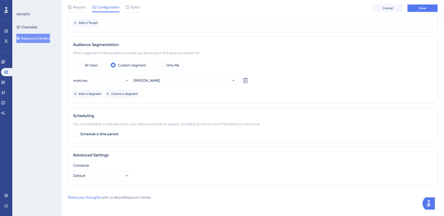
click at [419, 7] on span "Save" at bounding box center [421, 8] width 7 height 4
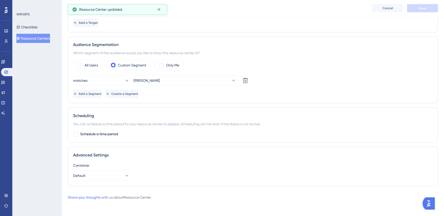
scroll to position [0, 0]
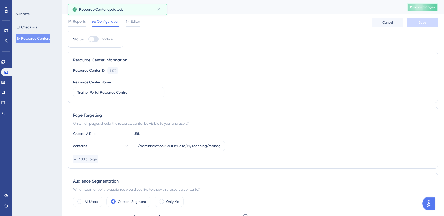
click at [417, 9] on span "Publish Changes" at bounding box center [422, 7] width 25 height 4
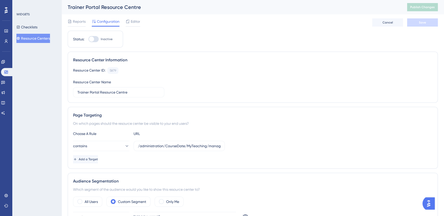
click at [94, 38] on div at bounding box center [93, 39] width 10 height 6
click at [96, 41] on div at bounding box center [93, 39] width 10 height 6
click at [88, 39] on input "Inactive" at bounding box center [88, 39] width 0 height 0
checkbox input "true"
click at [422, 22] on span "Save" at bounding box center [421, 22] width 7 height 4
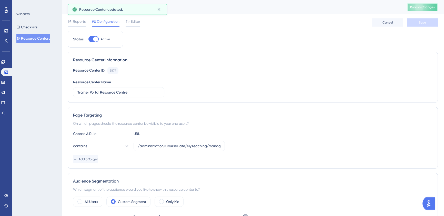
click at [421, 9] on button "Publish Changes" at bounding box center [422, 7] width 31 height 8
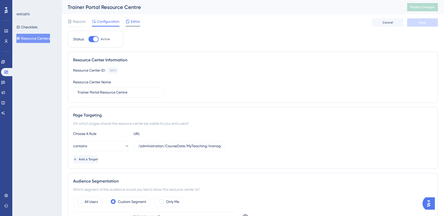
click at [128, 22] on icon at bounding box center [127, 21] width 4 height 4
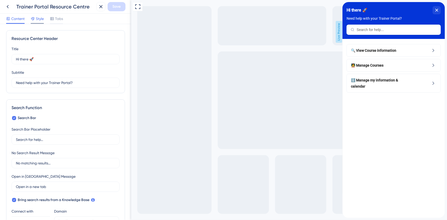
click at [42, 19] on span "Style" at bounding box center [40, 19] width 8 height 6
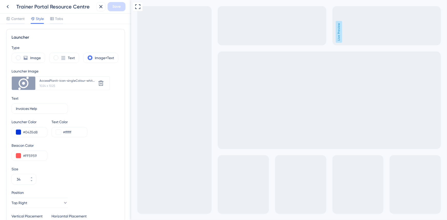
scroll to position [140, 0]
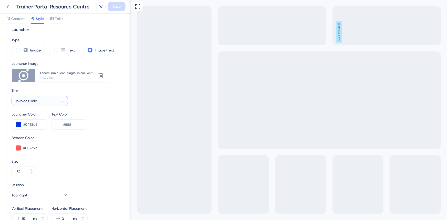
click at [23, 102] on input "Invoices Help" at bounding box center [38, 101] width 44 height 6
drag, startPoint x: 20, startPoint y: 94, endPoint x: 96, endPoint y: 107, distance: 77.1
click at [20, 94] on div "Text TrainHelp 11" at bounding box center [40, 97] width 56 height 18
click at [24, 100] on input "TrainHelp" at bounding box center [38, 101] width 44 height 6
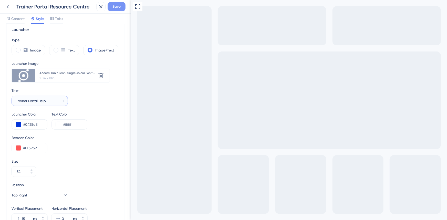
type input "Trainer Portal Help"
click at [118, 6] on span "Save" at bounding box center [116, 7] width 8 height 6
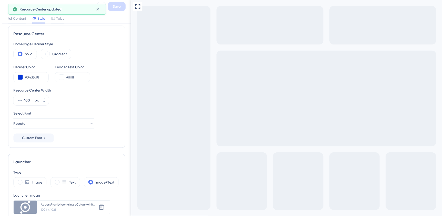
scroll to position [0, 0]
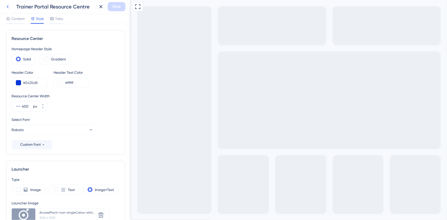
click at [11, 8] on button at bounding box center [7, 6] width 9 height 9
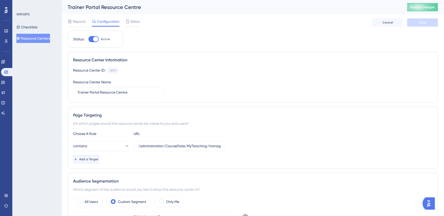
click at [90, 162] on button "Add a Target" at bounding box center [86, 159] width 26 height 8
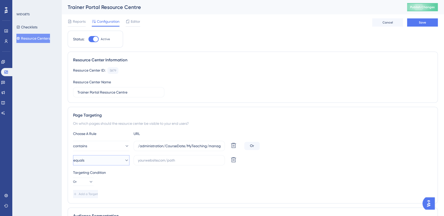
click at [115, 160] on button "equals" at bounding box center [101, 160] width 56 height 10
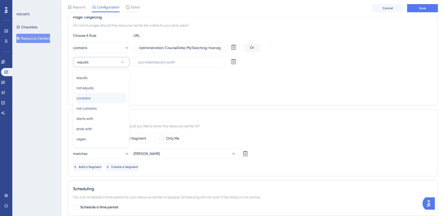
click at [98, 95] on div "contains contains" at bounding box center [101, 98] width 50 height 10
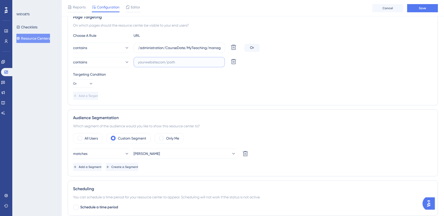
drag, startPoint x: 156, startPoint y: 60, endPoint x: 159, endPoint y: 61, distance: 2.7
click at [157, 60] on input "text" at bounding box center [179, 62] width 82 height 6
paste input "administration/CourseDate/MyTeaching/Confirmation.aspx"
type input "administration/CourseDate/MyTeaching/Confirmation.aspx"
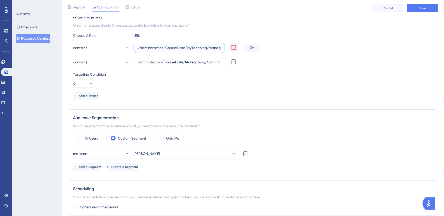
scroll to position [0, 11]
drag, startPoint x: 211, startPoint y: 48, endPoint x: 239, endPoint y: 56, distance: 29.2
click at [239, 56] on div "contains /administration/CourseDate/MyTeaching/manage.aspx Delete Or contains a…" at bounding box center [252, 55] width 359 height 25
click at [346, 81] on div "Targeting Condition Or" at bounding box center [252, 79] width 359 height 16
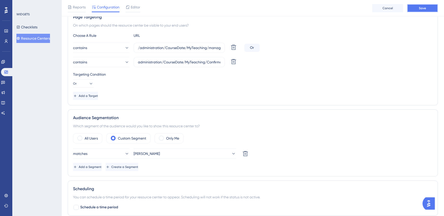
click at [427, 5] on button "Save" at bounding box center [422, 8] width 31 height 8
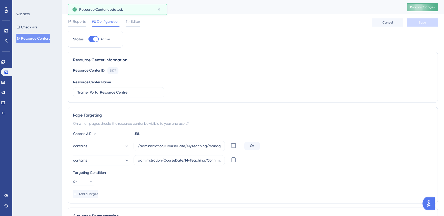
click at [426, 7] on button "Publish Changes" at bounding box center [422, 7] width 31 height 8
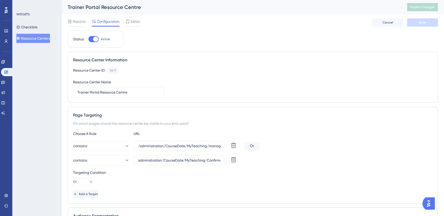
click at [133, 16] on div "Reports Configuration Editor Cancel Save" at bounding box center [253, 22] width 370 height 16
click at [133, 18] on span "Editor" at bounding box center [135, 21] width 9 height 6
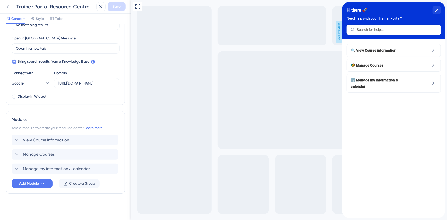
click at [16, 59] on div at bounding box center [14, 61] width 5 height 5
checkbox input "false"
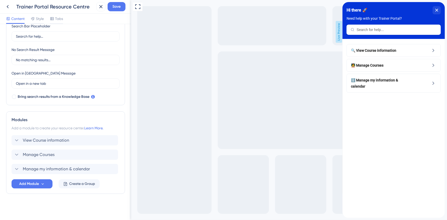
click at [115, 12] on div "Trainer Portal Resource Centre Save" at bounding box center [65, 7] width 131 height 14
click at [115, 9] on span "Save" at bounding box center [116, 7] width 8 height 6
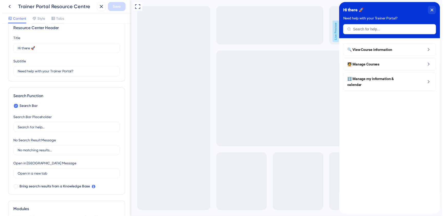
scroll to position [0, 0]
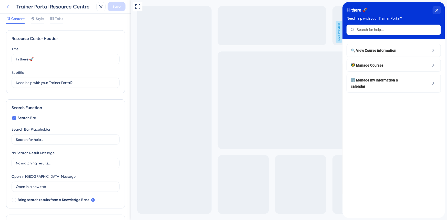
click at [9, 7] on icon at bounding box center [8, 7] width 6 height 6
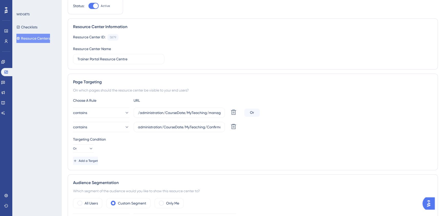
scroll to position [140, 0]
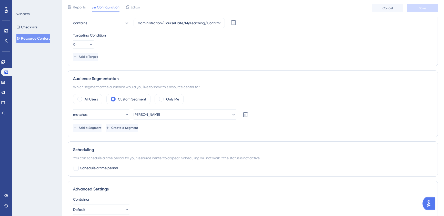
click at [103, 101] on div "All Users Custom Segment Only Me" at bounding box center [252, 99] width 359 height 10
click at [93, 96] on label "All Users" at bounding box center [91, 99] width 13 height 6
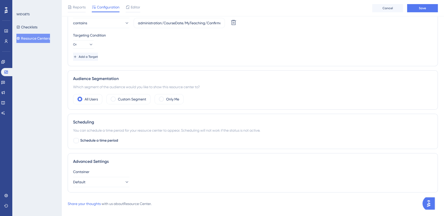
scroll to position [0, 0]
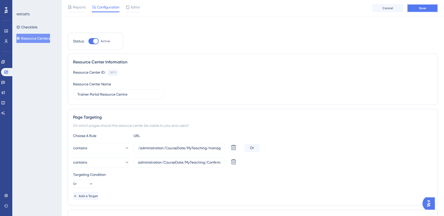
click at [432, 12] on button "Save" at bounding box center [422, 8] width 31 height 8
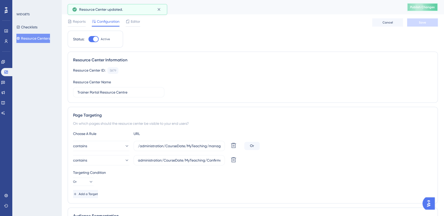
click at [421, 7] on span "Publish Changes" at bounding box center [422, 7] width 25 height 4
